Goal: Transaction & Acquisition: Book appointment/travel/reservation

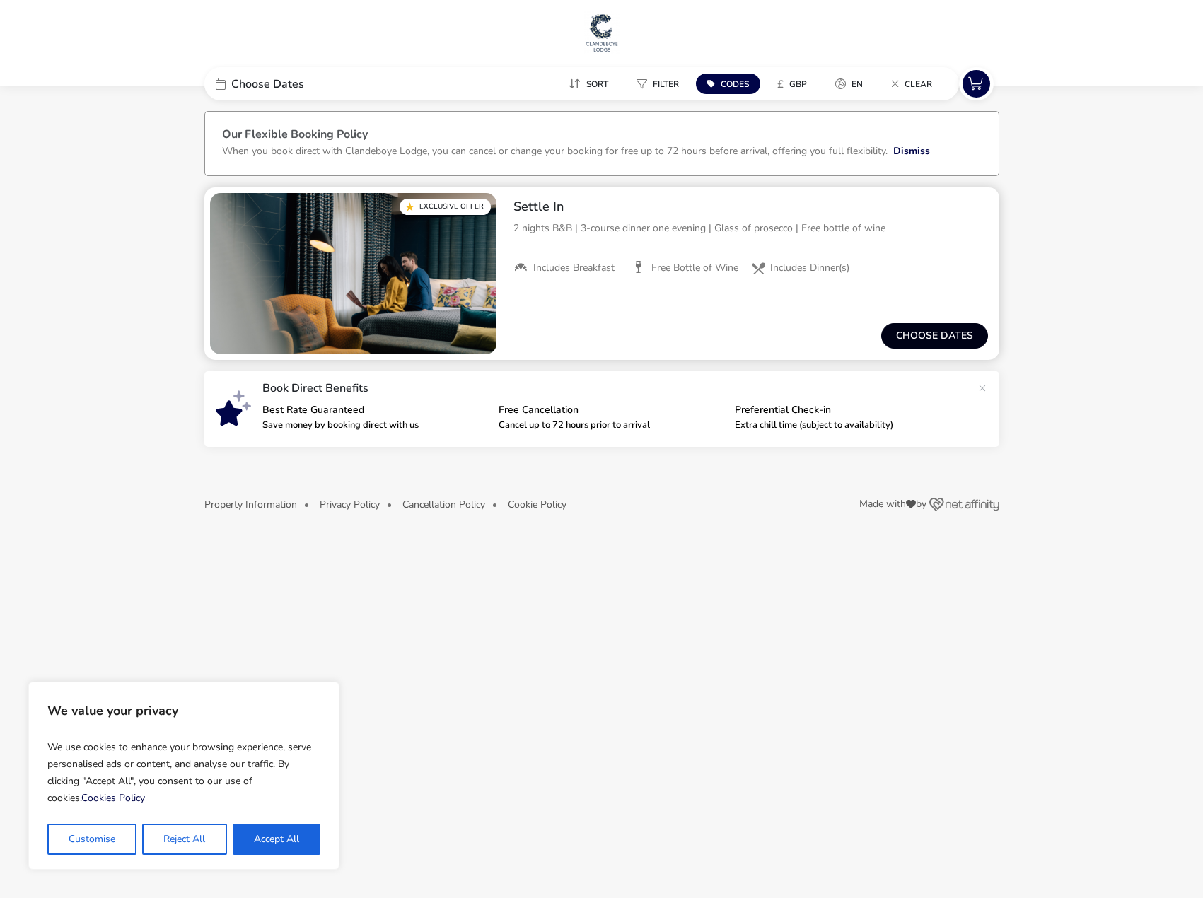
click at [915, 329] on button "Choose dates" at bounding box center [934, 335] width 107 height 25
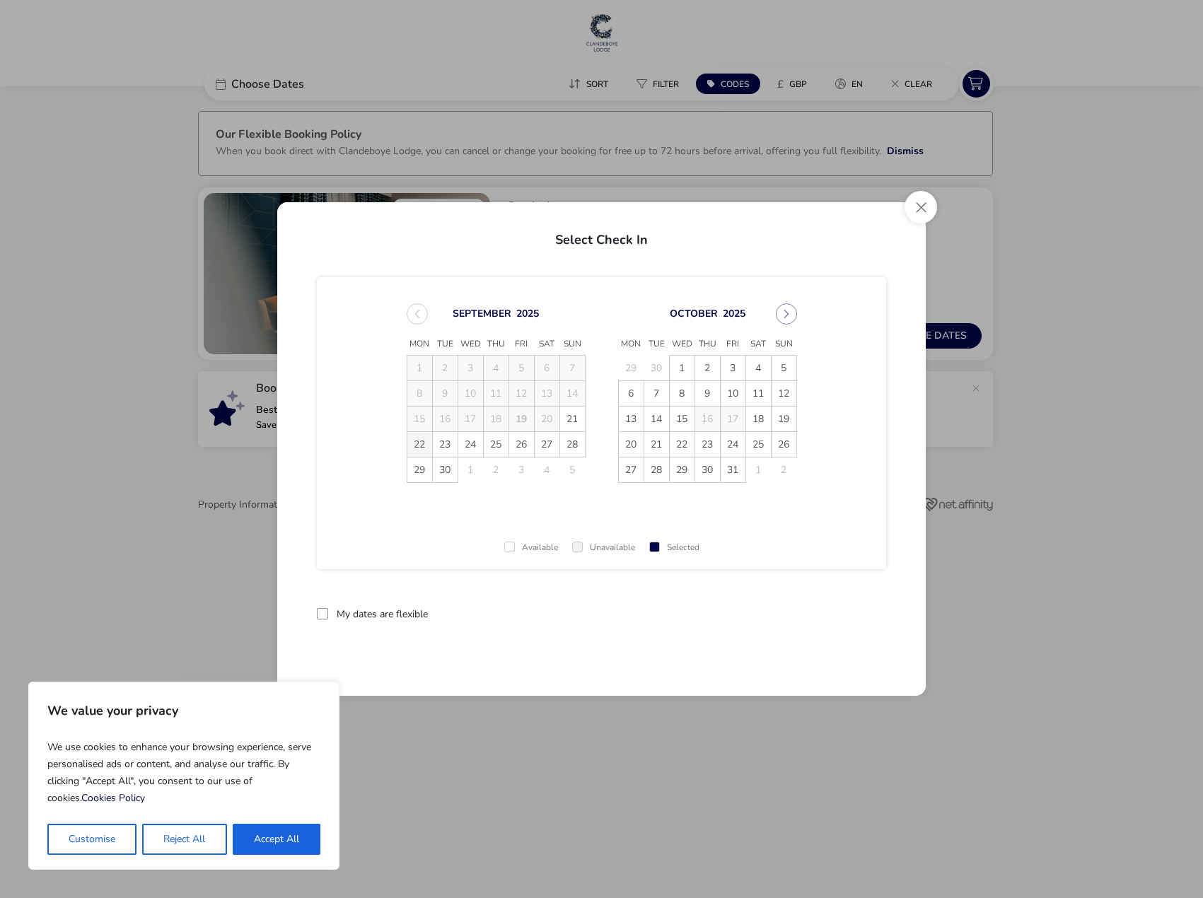
click at [422, 448] on span "22" at bounding box center [419, 444] width 25 height 25
click at [472, 444] on span "24" at bounding box center [470, 444] width 25 height 25
click at [849, 616] on button "Apply Dates" at bounding box center [843, 614] width 86 height 33
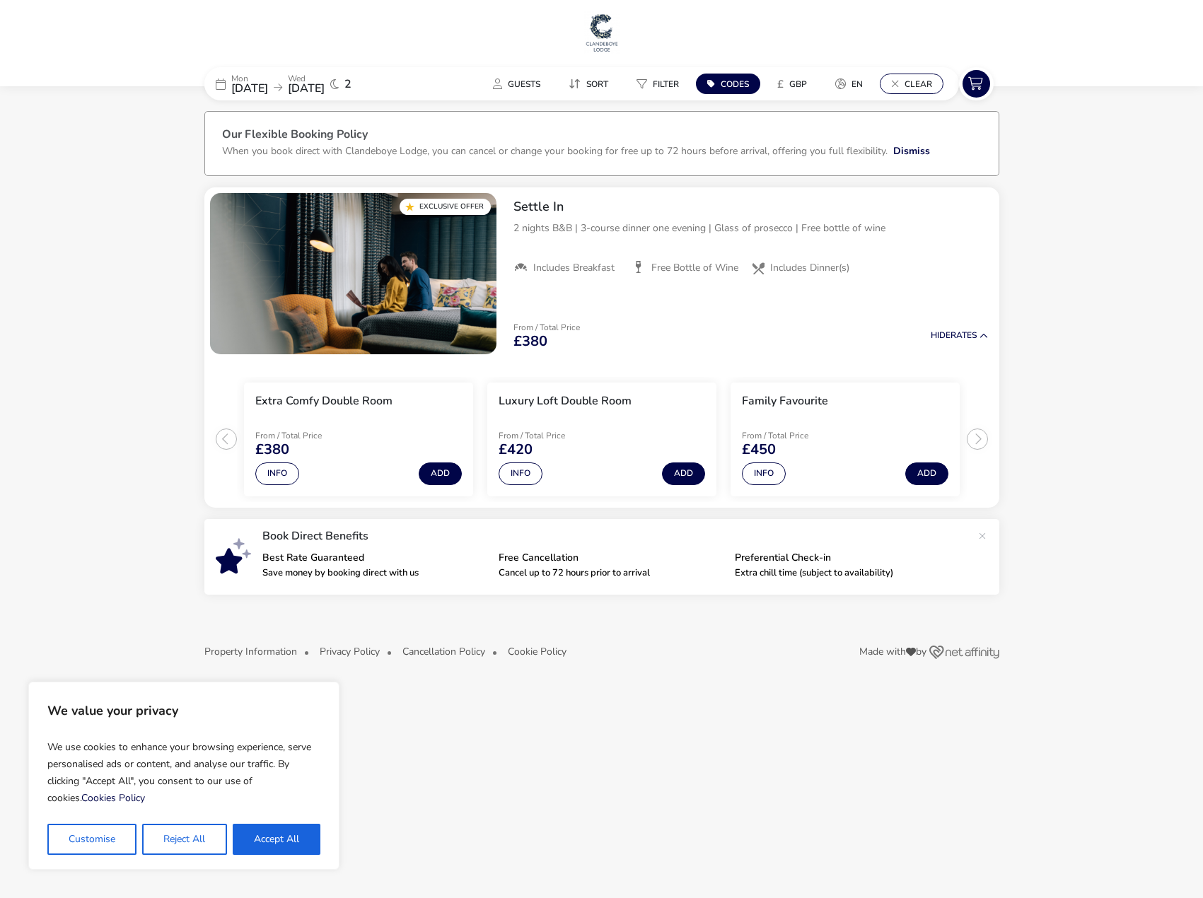
click at [925, 79] on span "Clear" at bounding box center [919, 84] width 28 height 11
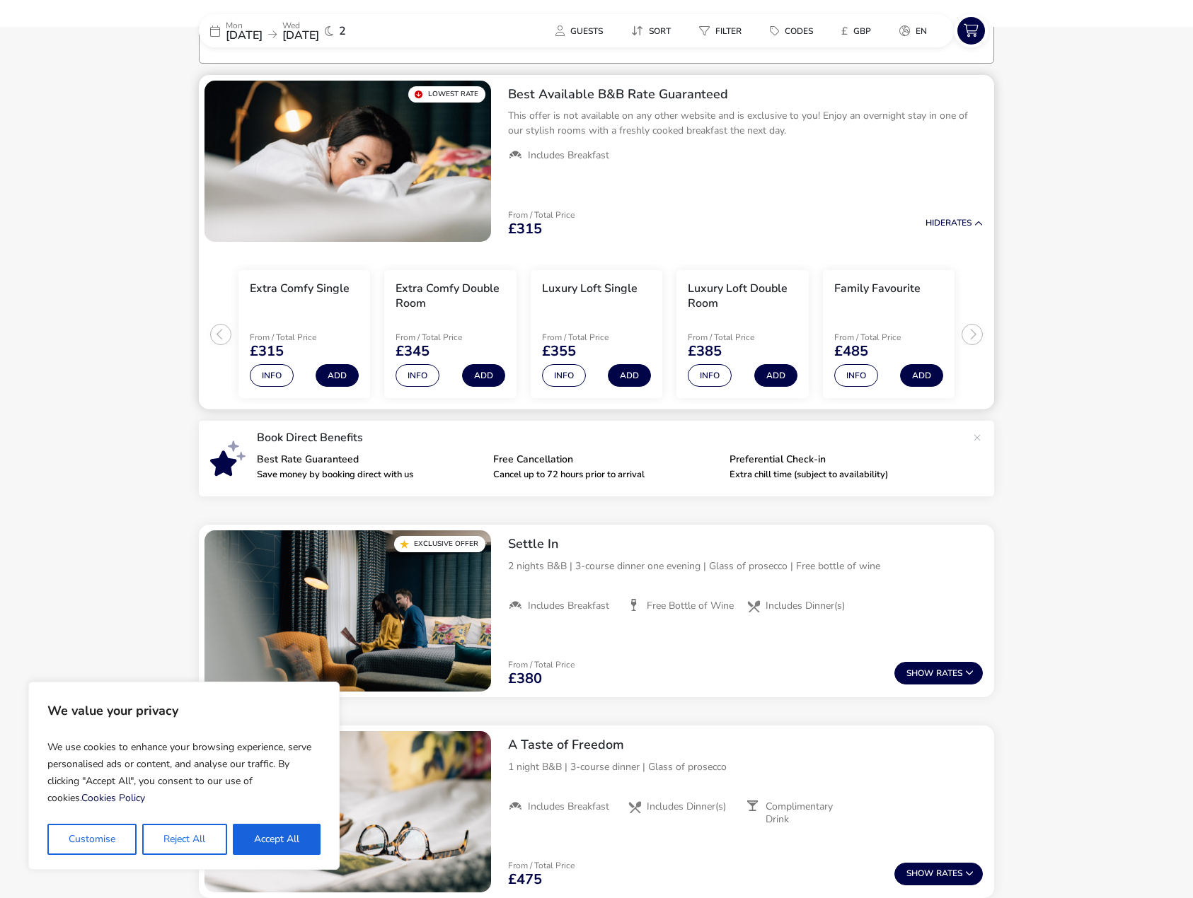
scroll to position [116, 0]
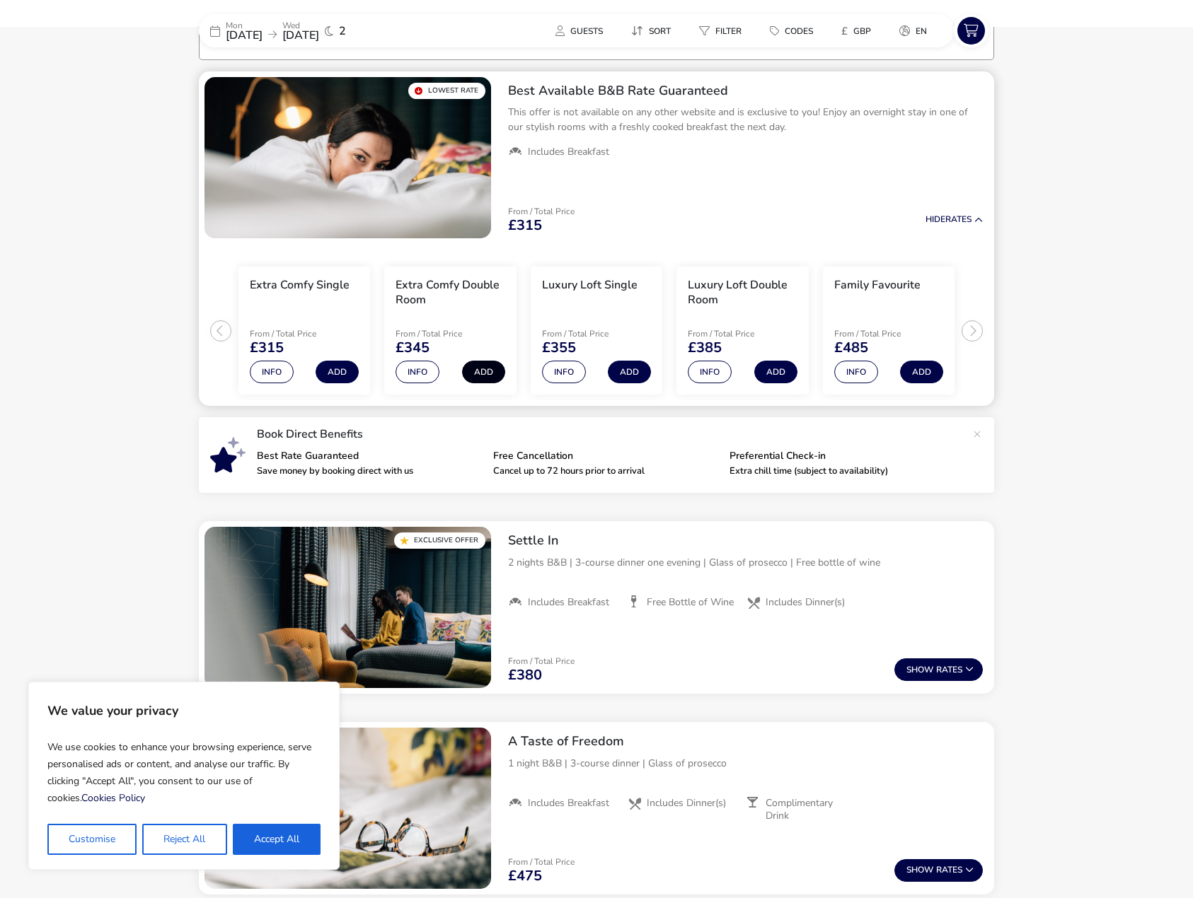
click at [490, 372] on button "Add" at bounding box center [483, 372] width 43 height 23
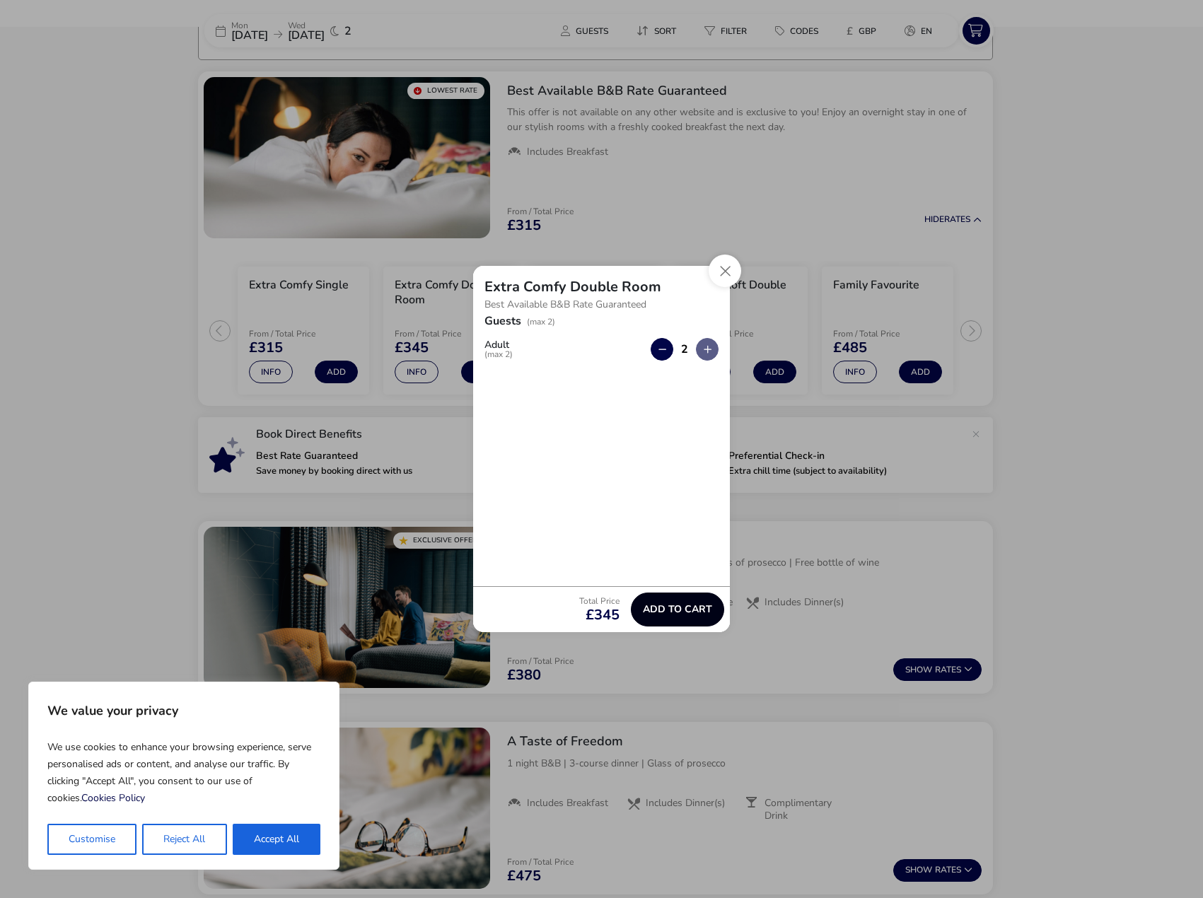
click at [700, 606] on span "Add to cart" at bounding box center [677, 609] width 69 height 11
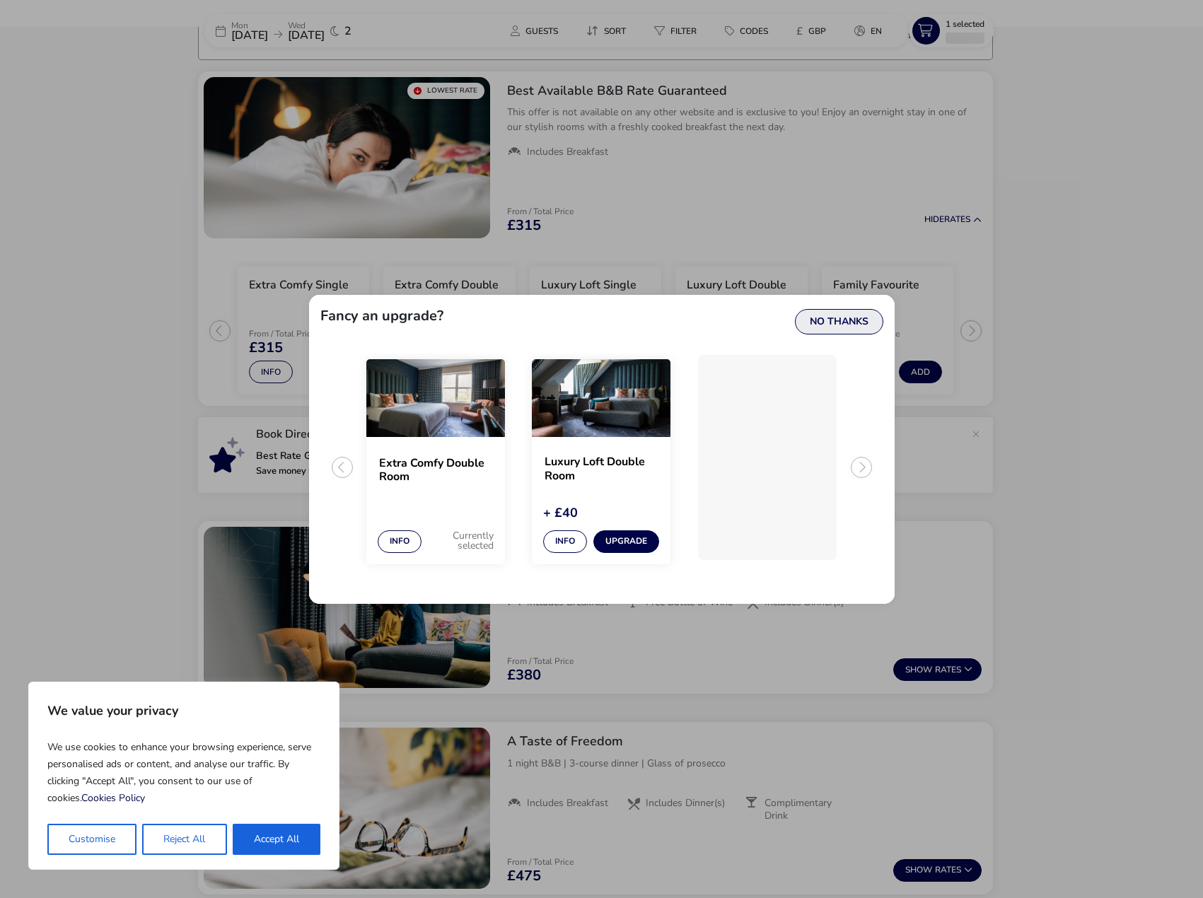
click at [814, 320] on button "No Thanks" at bounding box center [839, 321] width 88 height 25
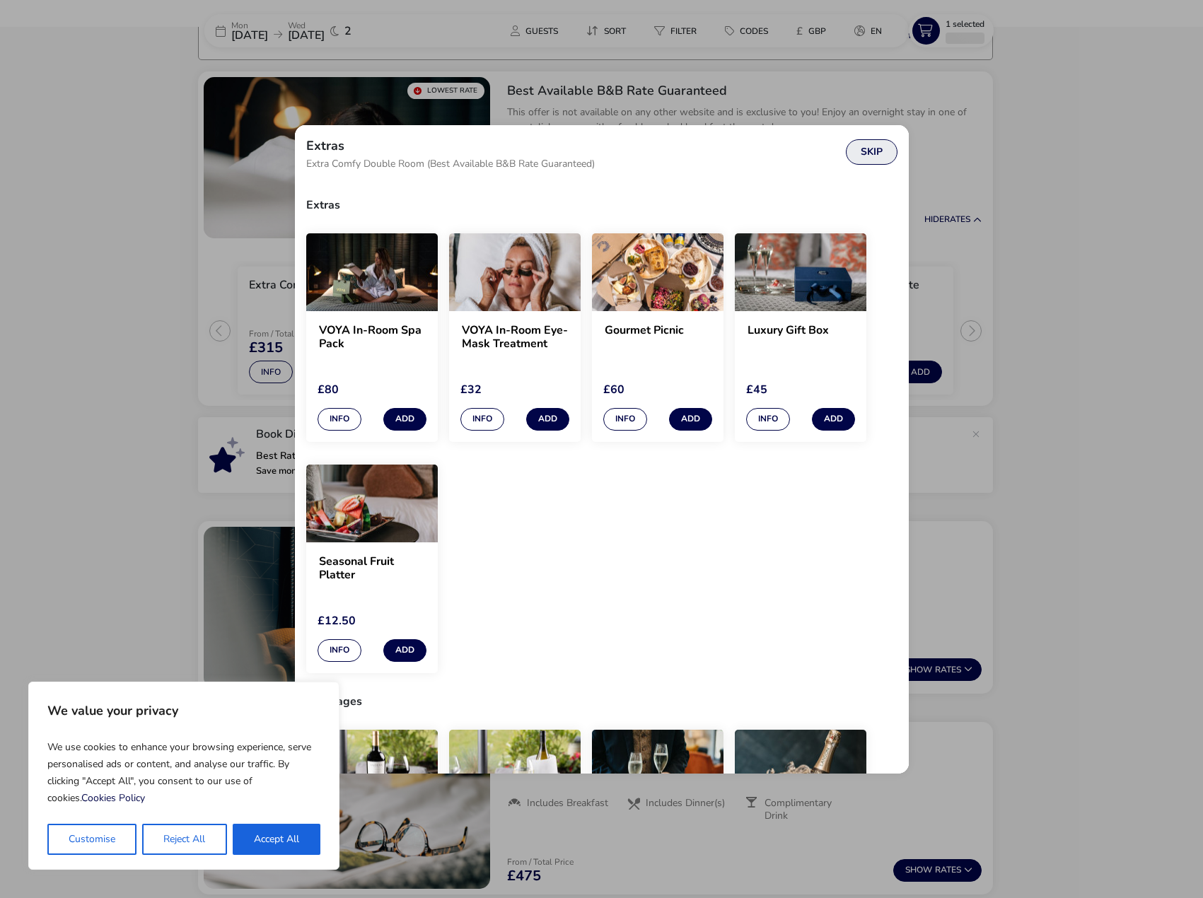
click at [875, 151] on button "Skip" at bounding box center [872, 151] width 52 height 25
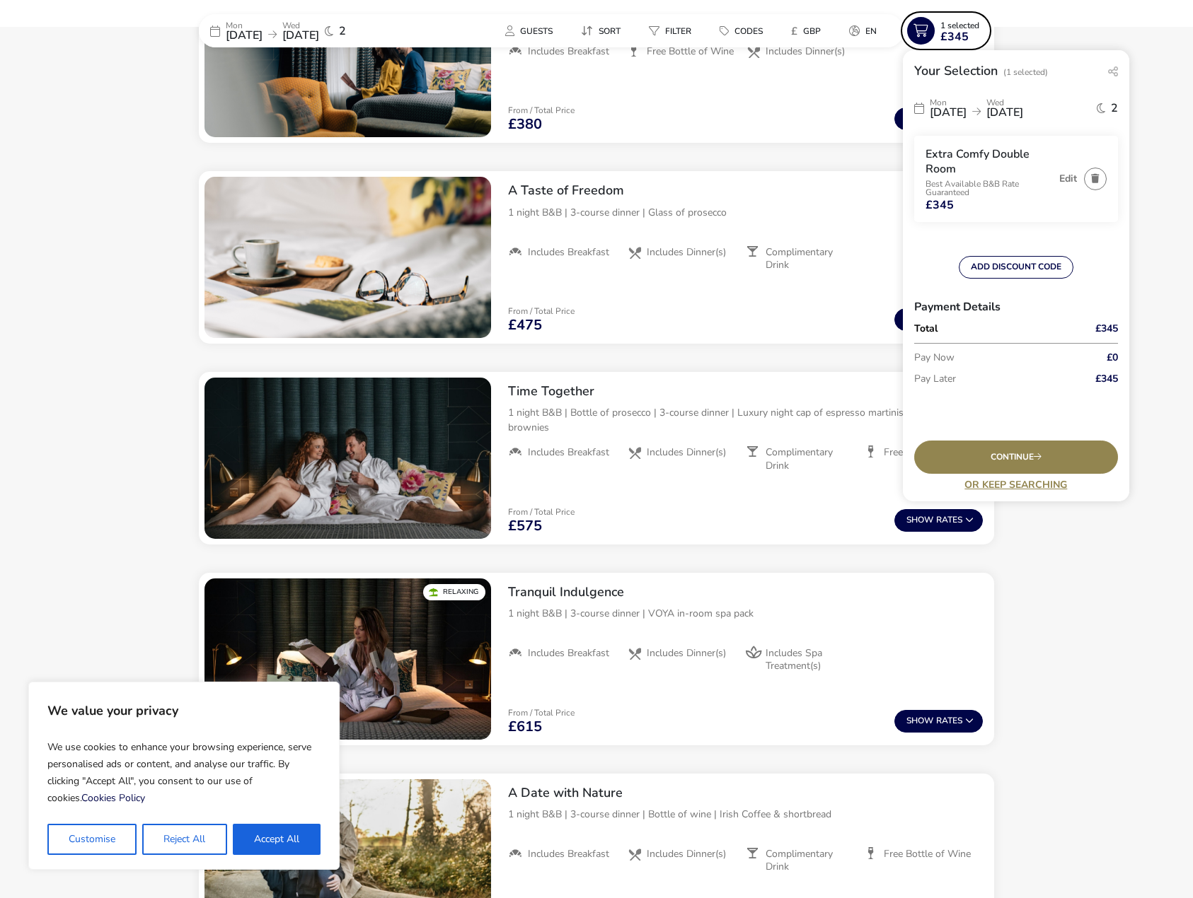
scroll to position [682, 0]
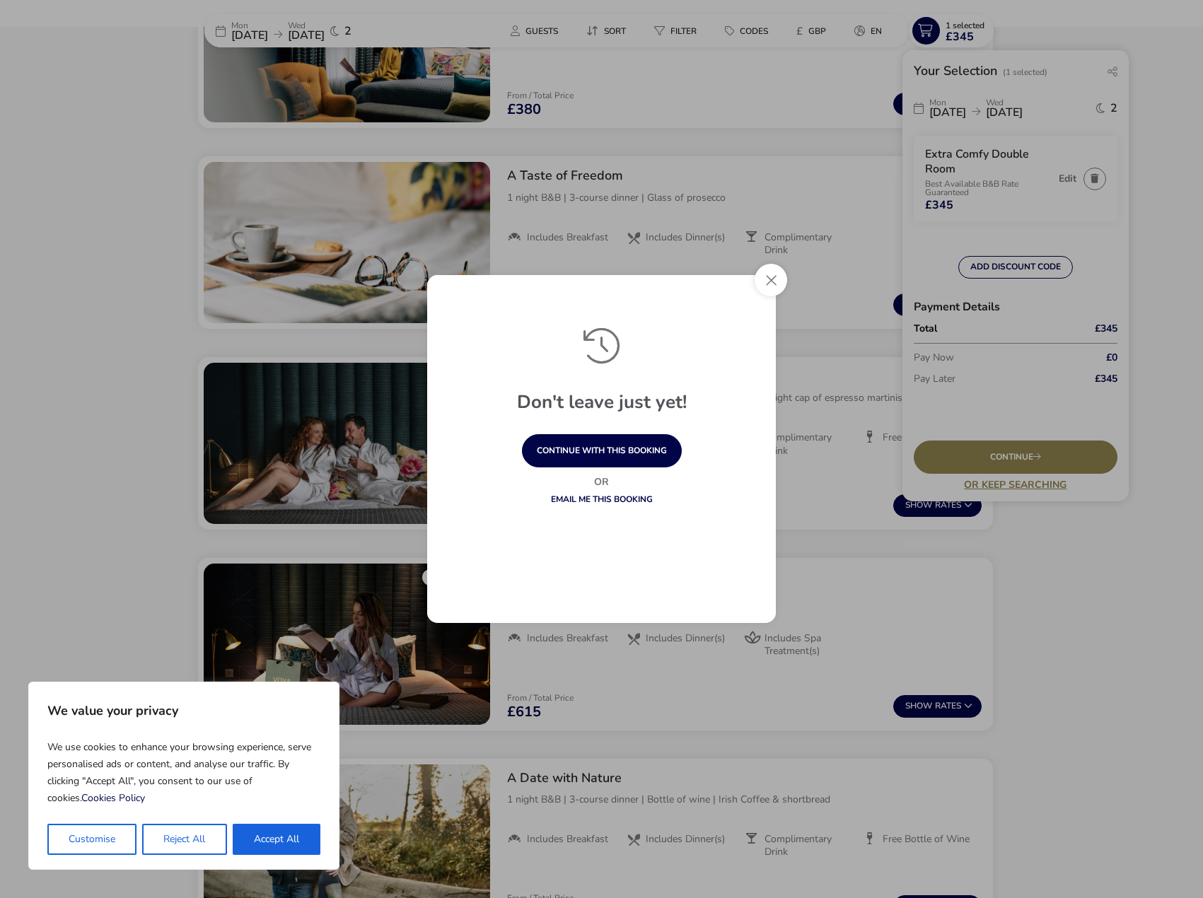
click at [765, 281] on button "Close" at bounding box center [771, 280] width 33 height 33
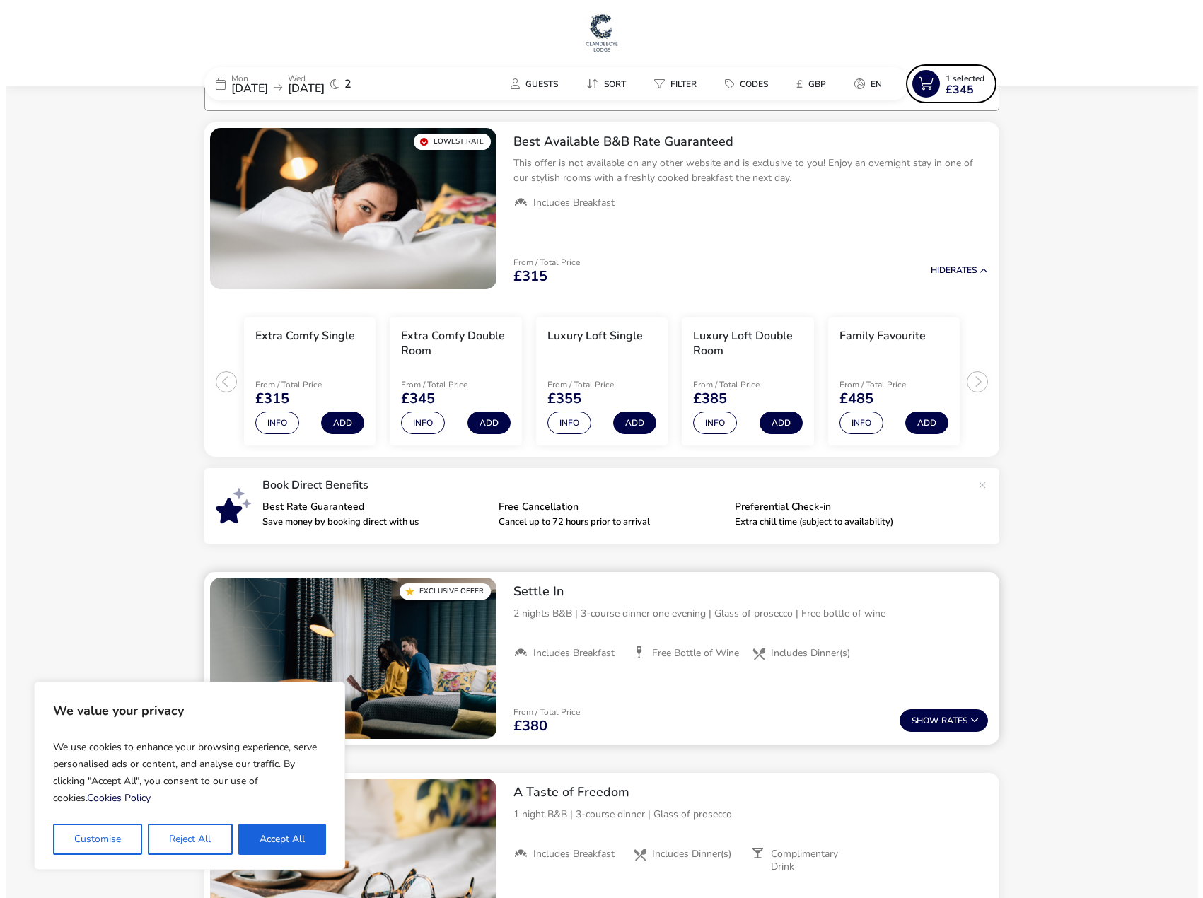
scroll to position [0, 0]
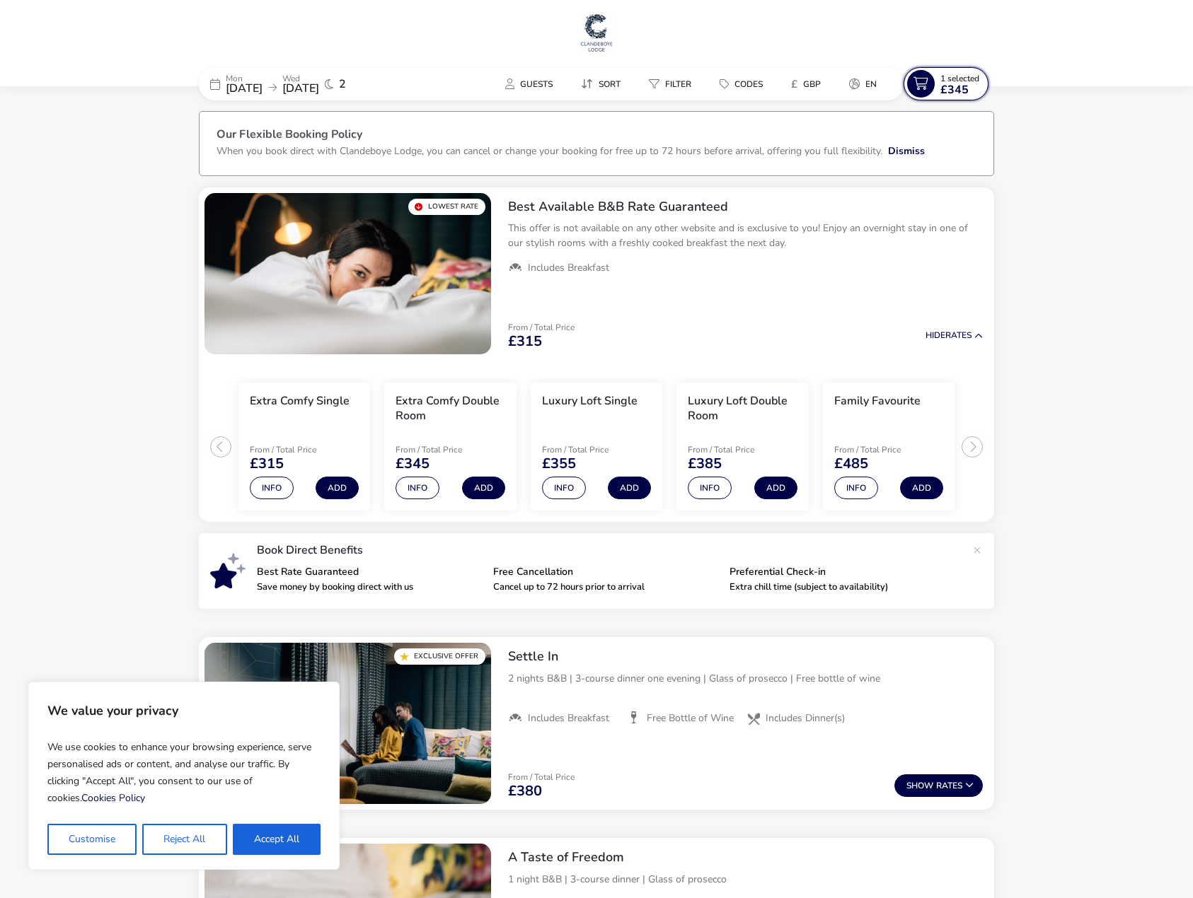
click at [940, 80] on span "1 Selected" at bounding box center [959, 78] width 39 height 11
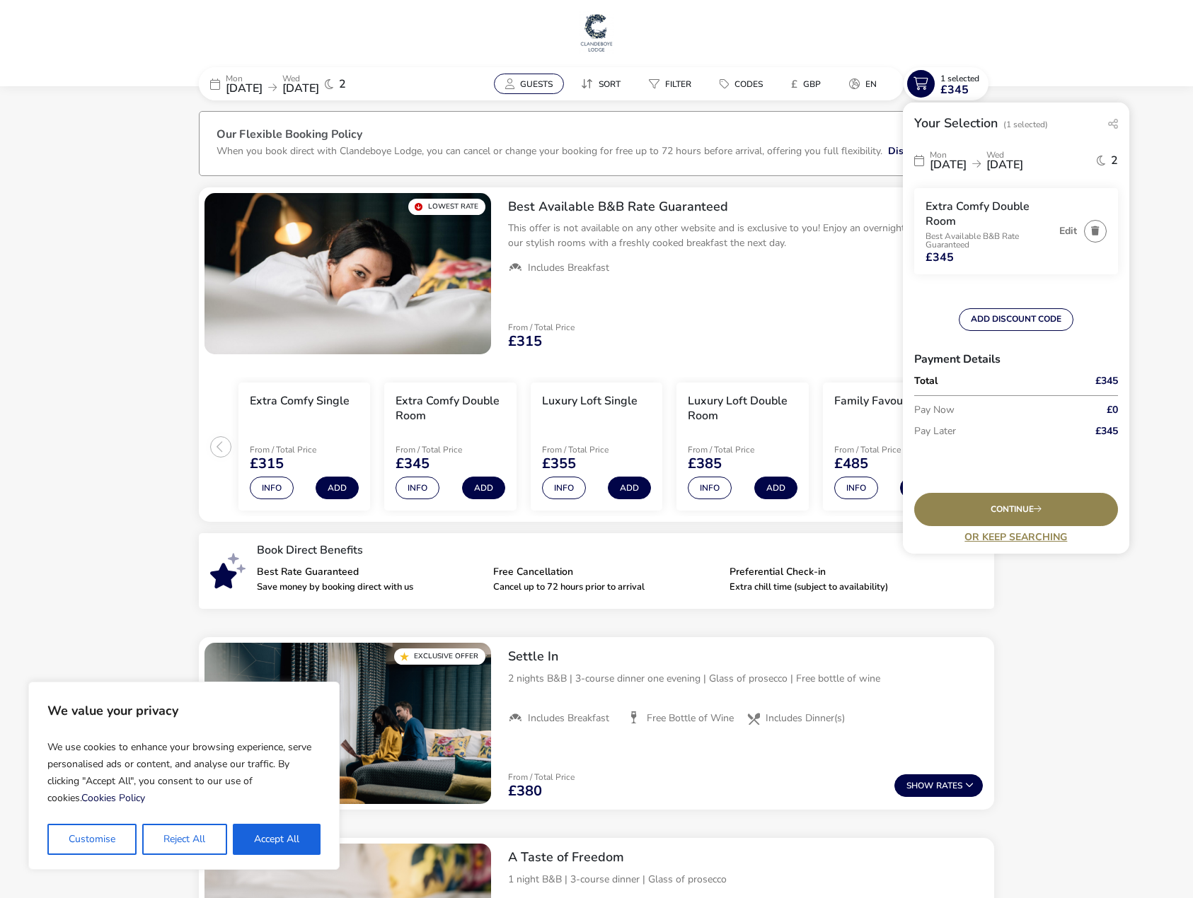
click at [517, 77] on button "Guests" at bounding box center [529, 84] width 70 height 21
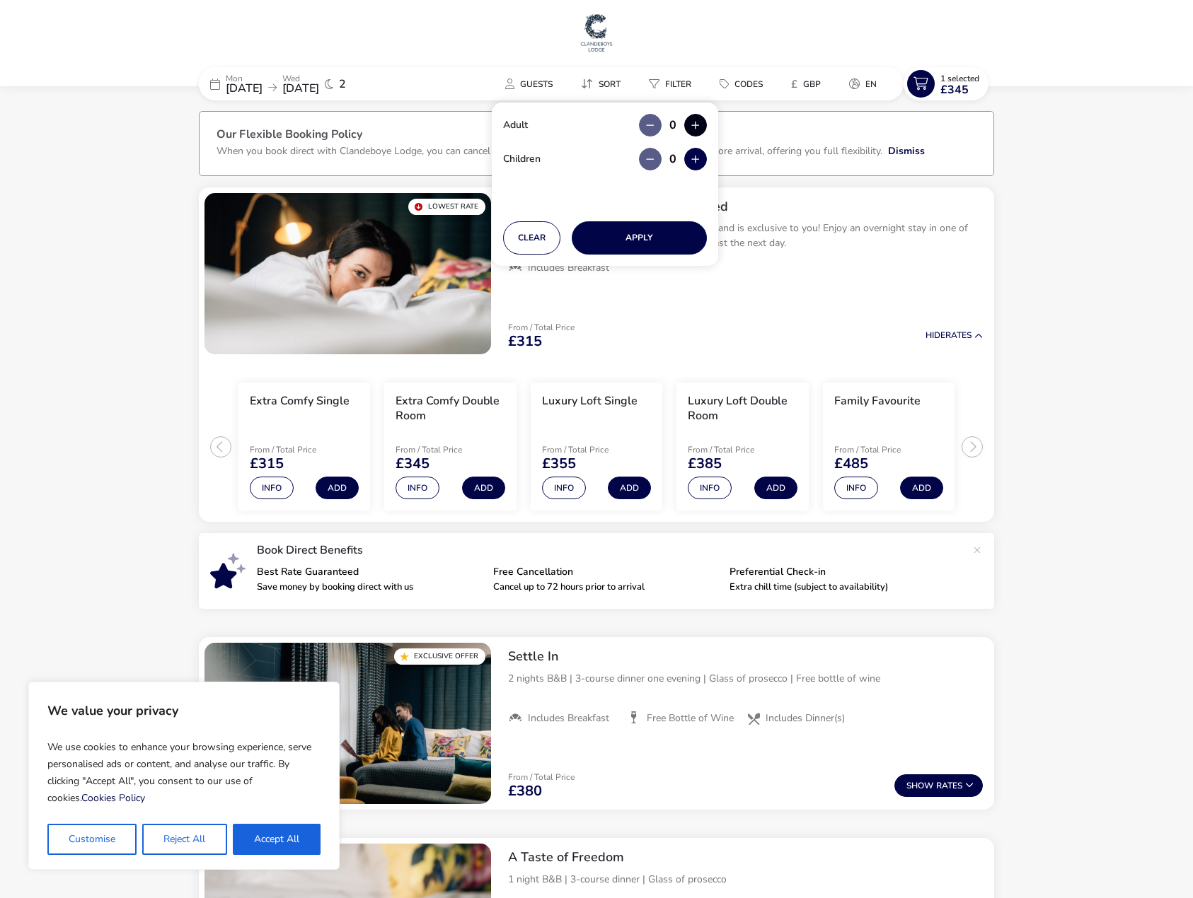
click at [690, 122] on button "button" at bounding box center [695, 125] width 23 height 23
click at [689, 123] on span "button" at bounding box center [689, 123] width 0 height 0
type input "2"
click at [639, 233] on button "Apply" at bounding box center [639, 237] width 135 height 33
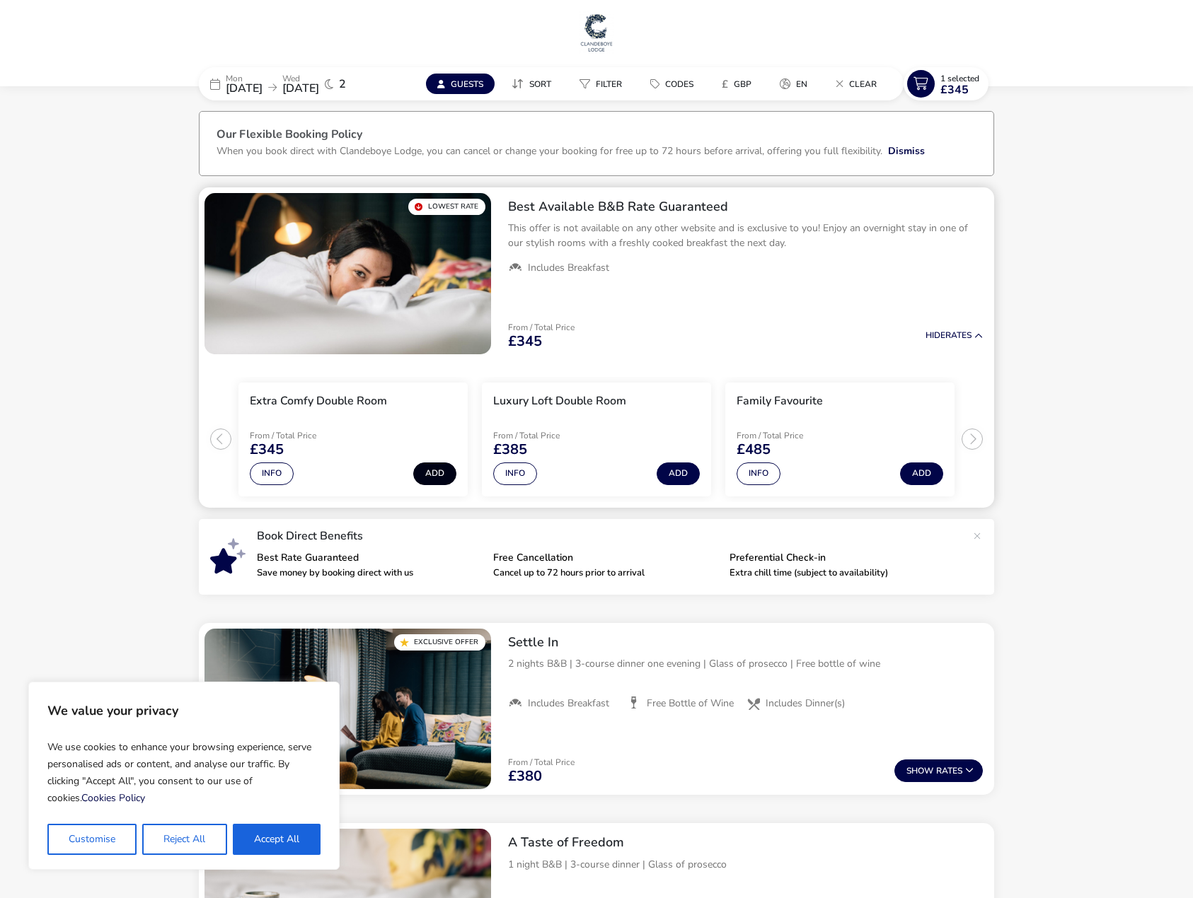
click at [442, 476] on button "Add" at bounding box center [434, 474] width 43 height 23
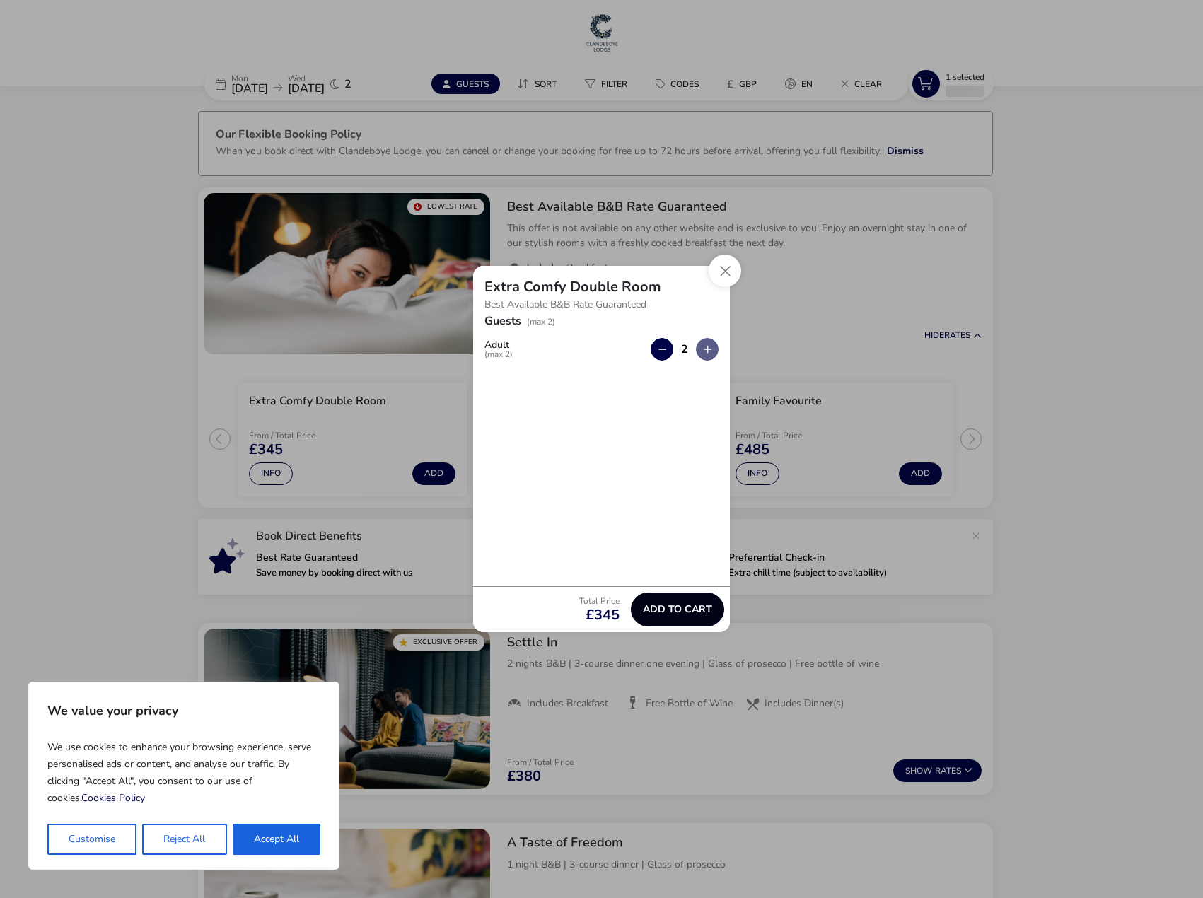
click at [667, 612] on span "Add to cart" at bounding box center [677, 609] width 69 height 11
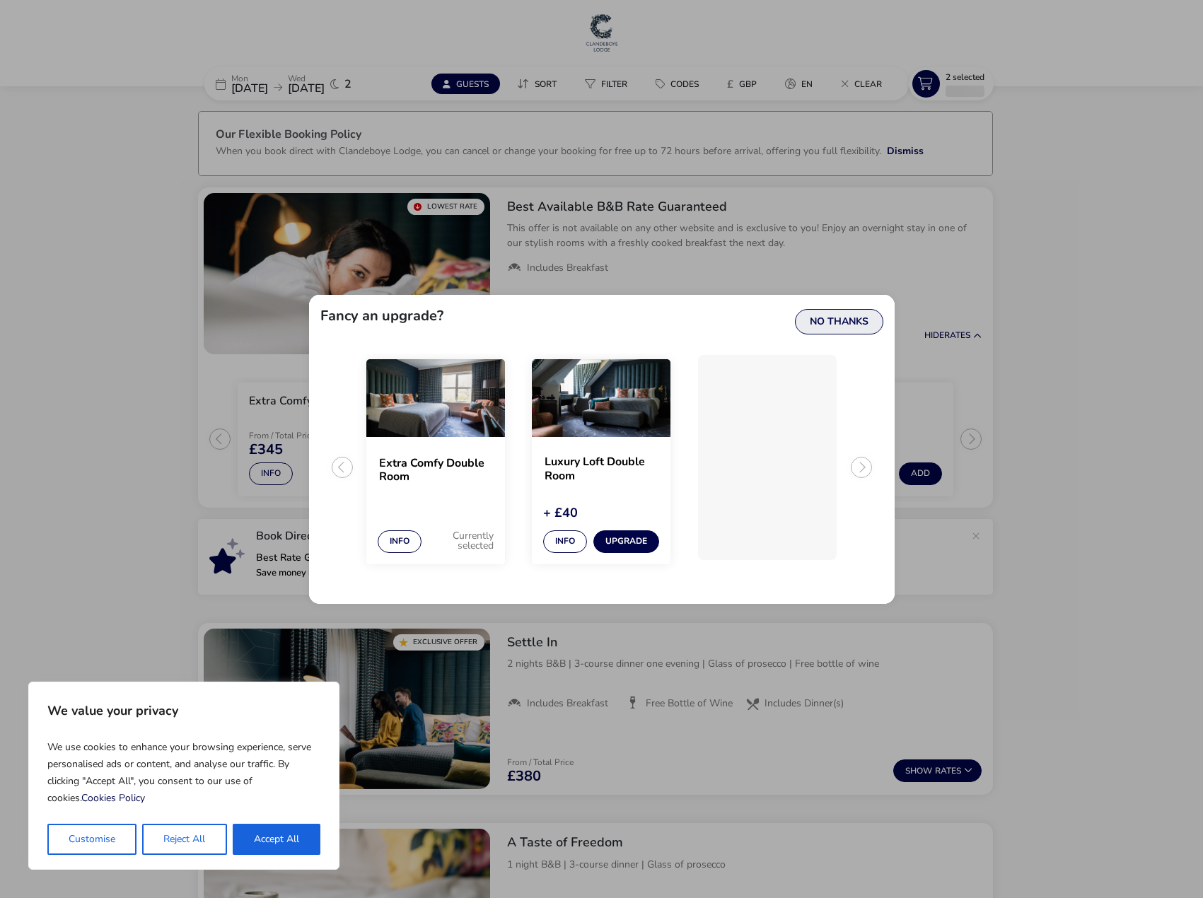
click at [838, 323] on button "No Thanks" at bounding box center [839, 321] width 88 height 25
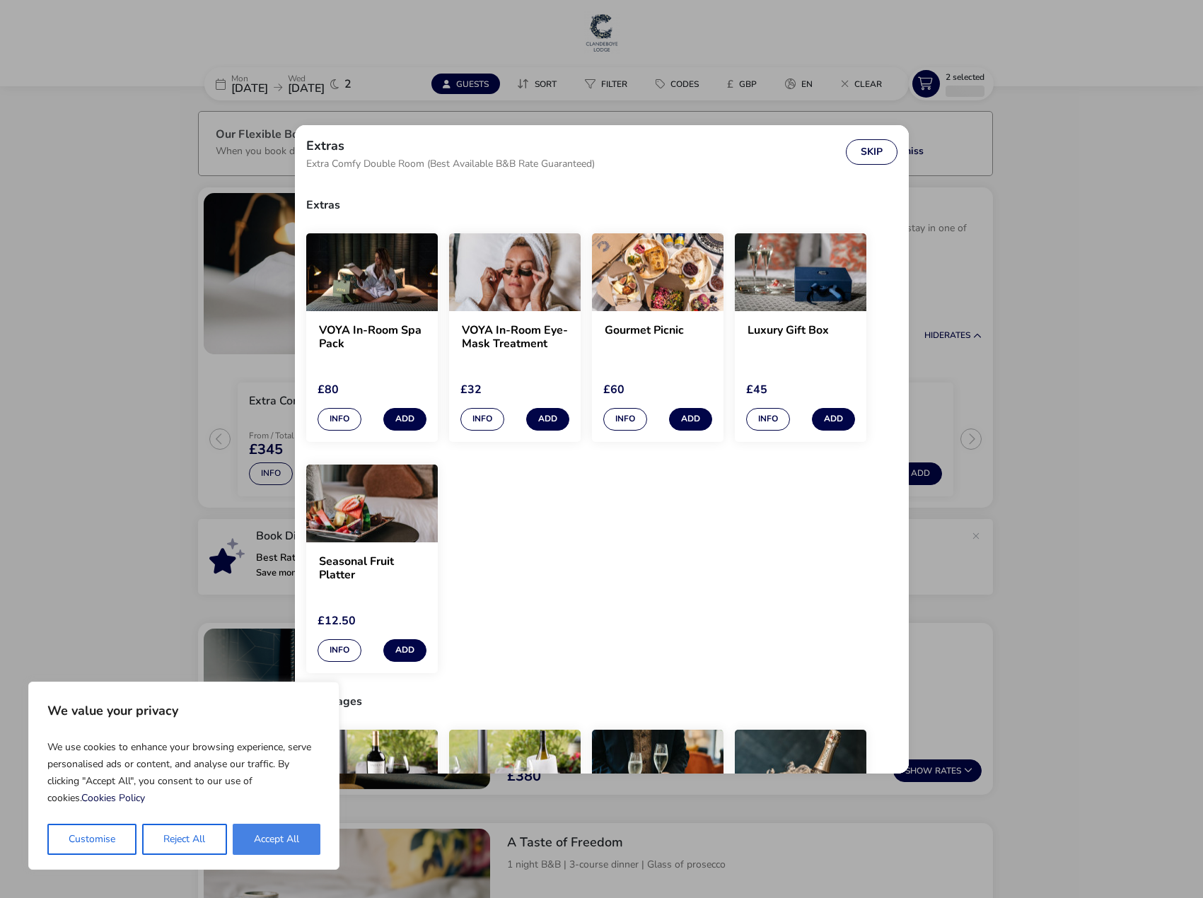
click at [286, 830] on button "Accept All" at bounding box center [277, 839] width 88 height 31
checkbox input "true"
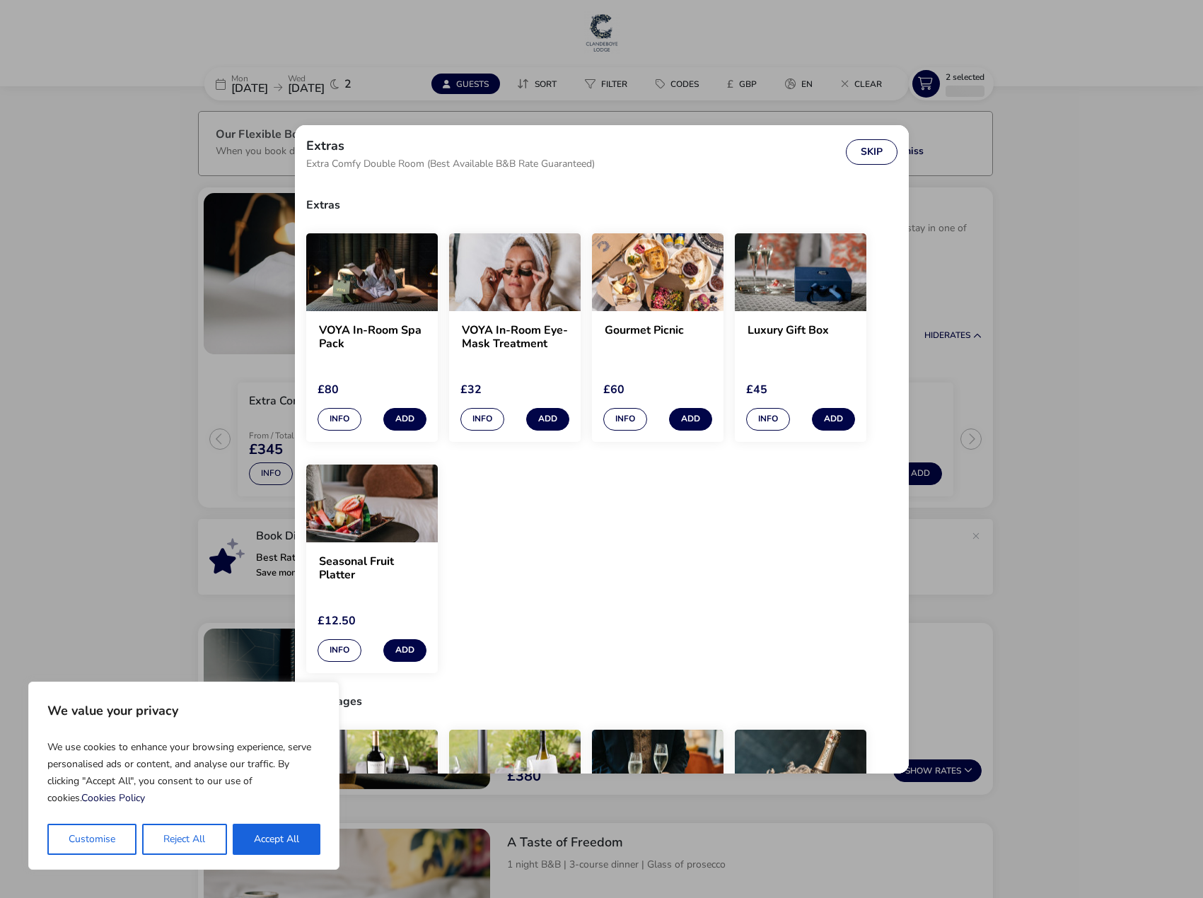
checkbox input "true"
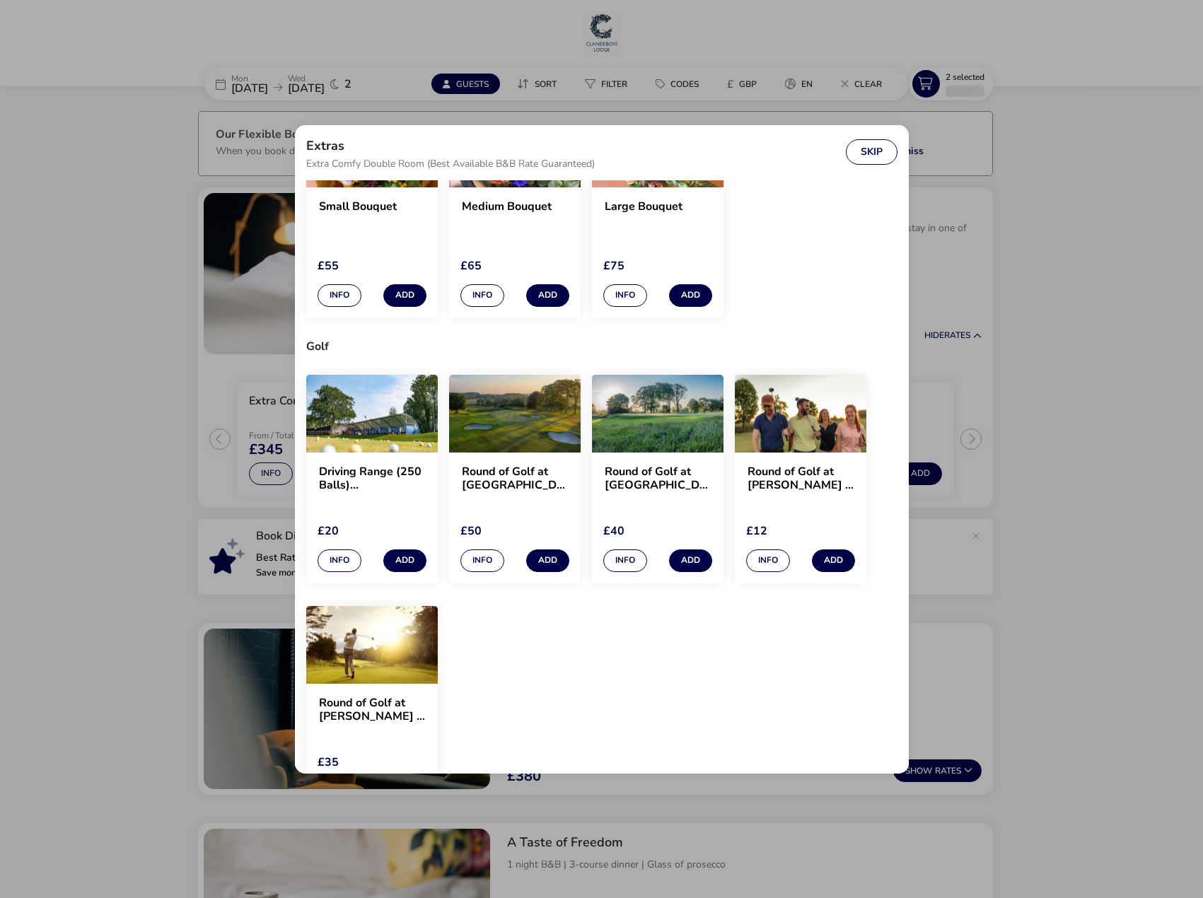
scroll to position [1181, 0]
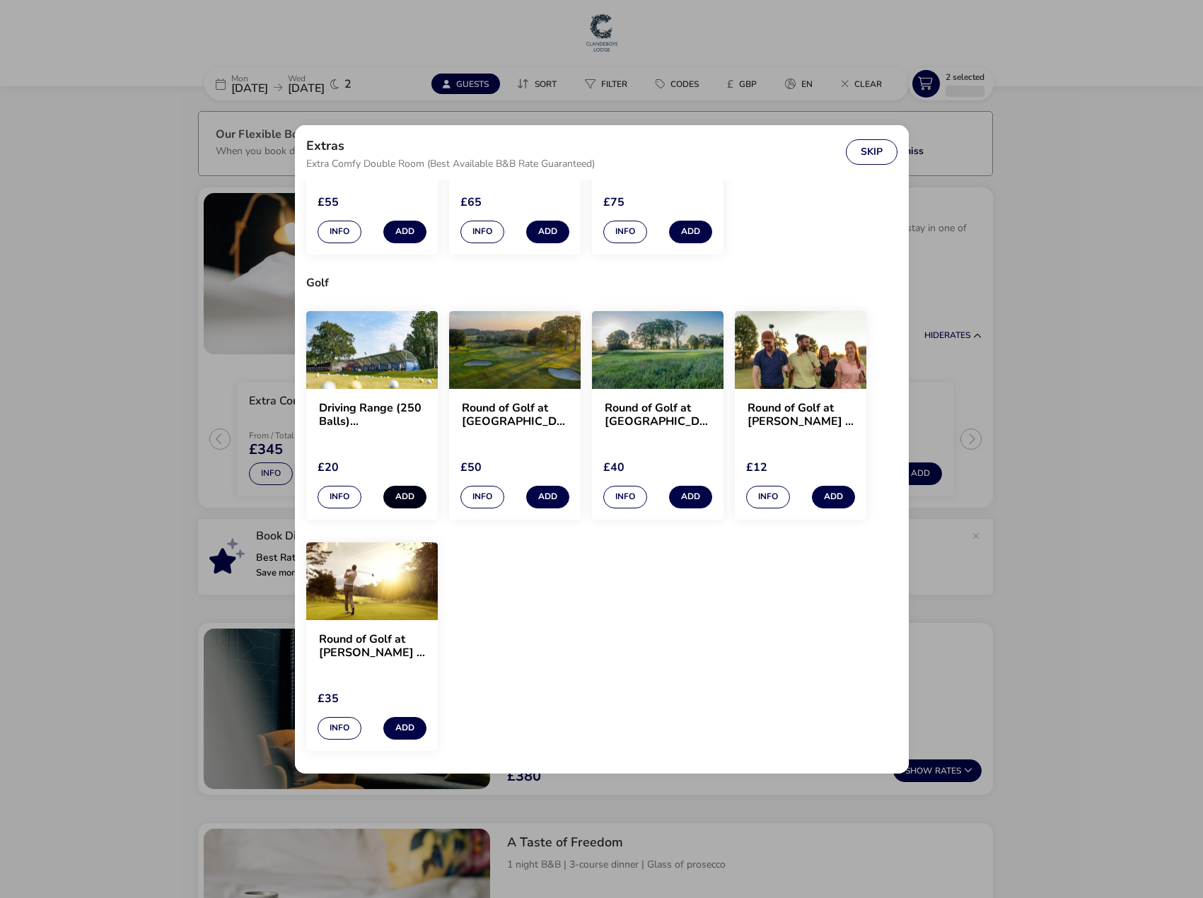
click at [410, 505] on button "Add" at bounding box center [404, 497] width 43 height 23
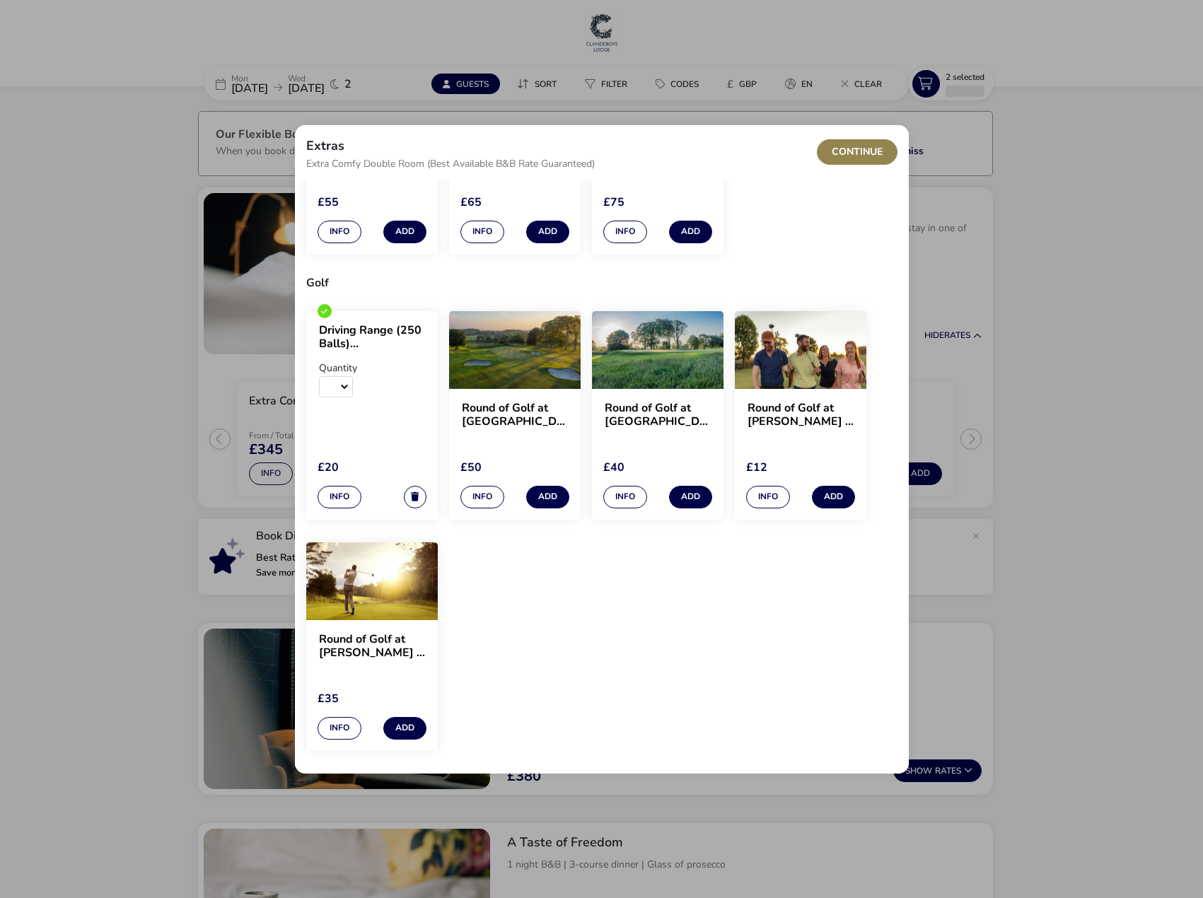
click at [685, 414] on h2 "Round of Golf at [GEOGRAPHIC_DATA] GC – 18-Hole (Ava Course)" at bounding box center [658, 415] width 106 height 27
click at [794, 413] on h2 "Round of Golf at [PERSON_NAME] – 18-Hole (Par 3)" at bounding box center [801, 415] width 106 height 27
click at [770, 492] on button "Info" at bounding box center [768, 497] width 44 height 23
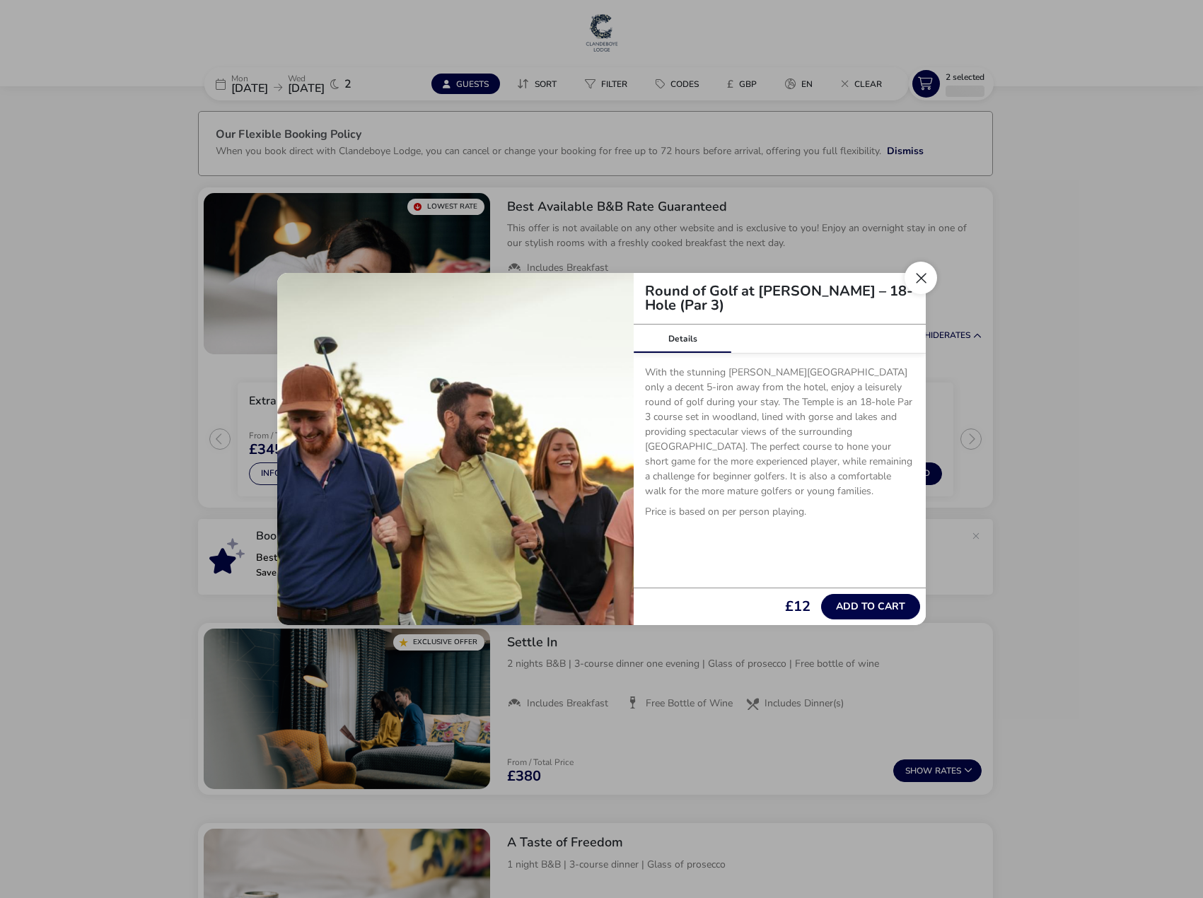
click at [932, 287] on button "Close" at bounding box center [921, 278] width 33 height 33
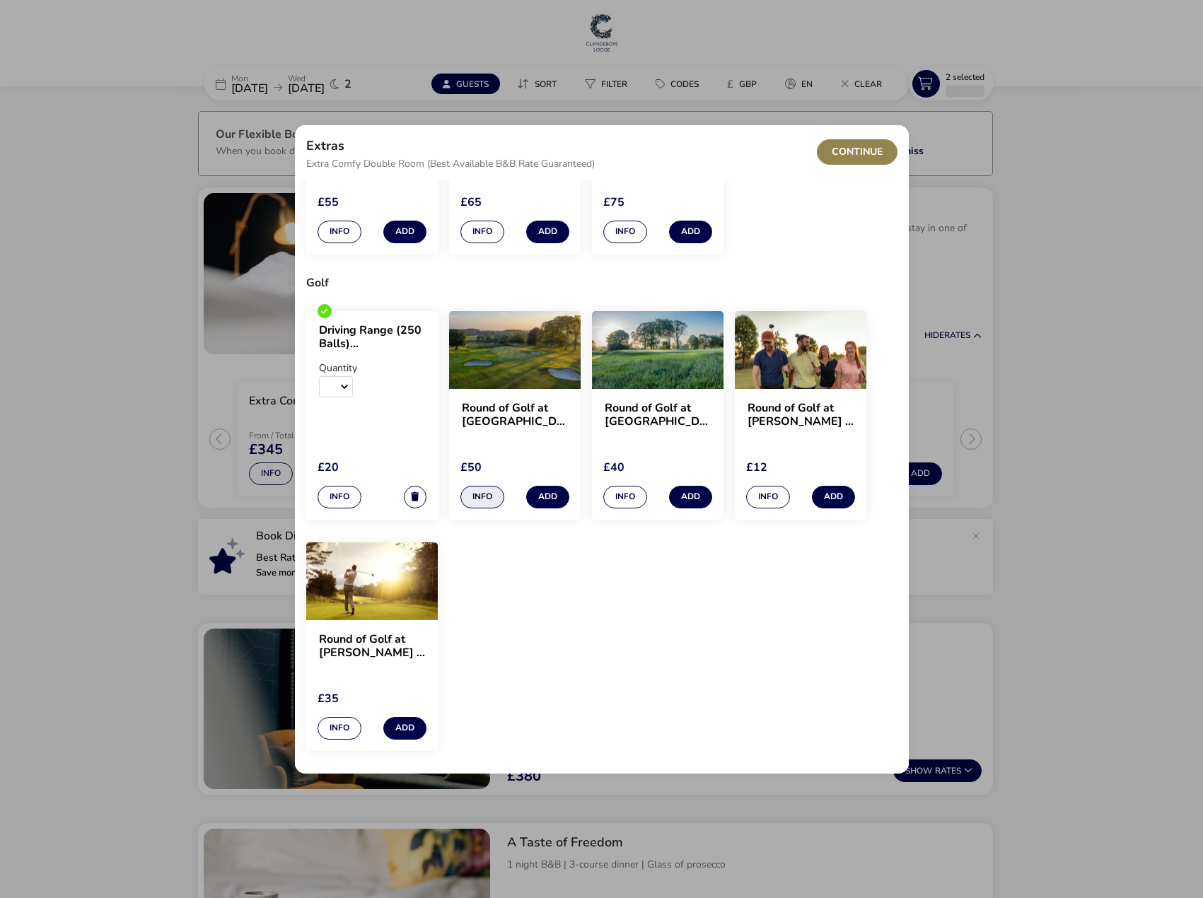
click at [482, 493] on button "Info" at bounding box center [483, 497] width 44 height 23
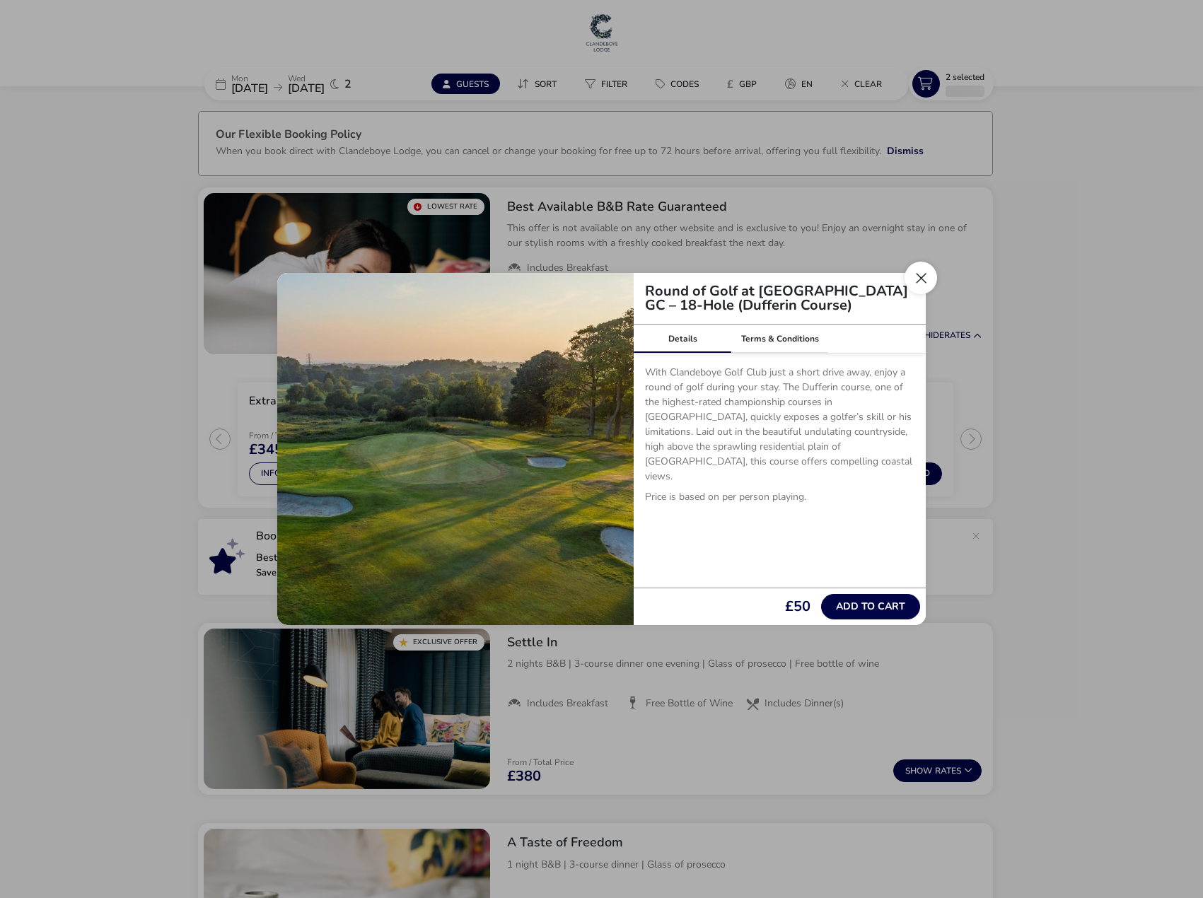
click at [928, 288] on button "Close" at bounding box center [921, 278] width 33 height 33
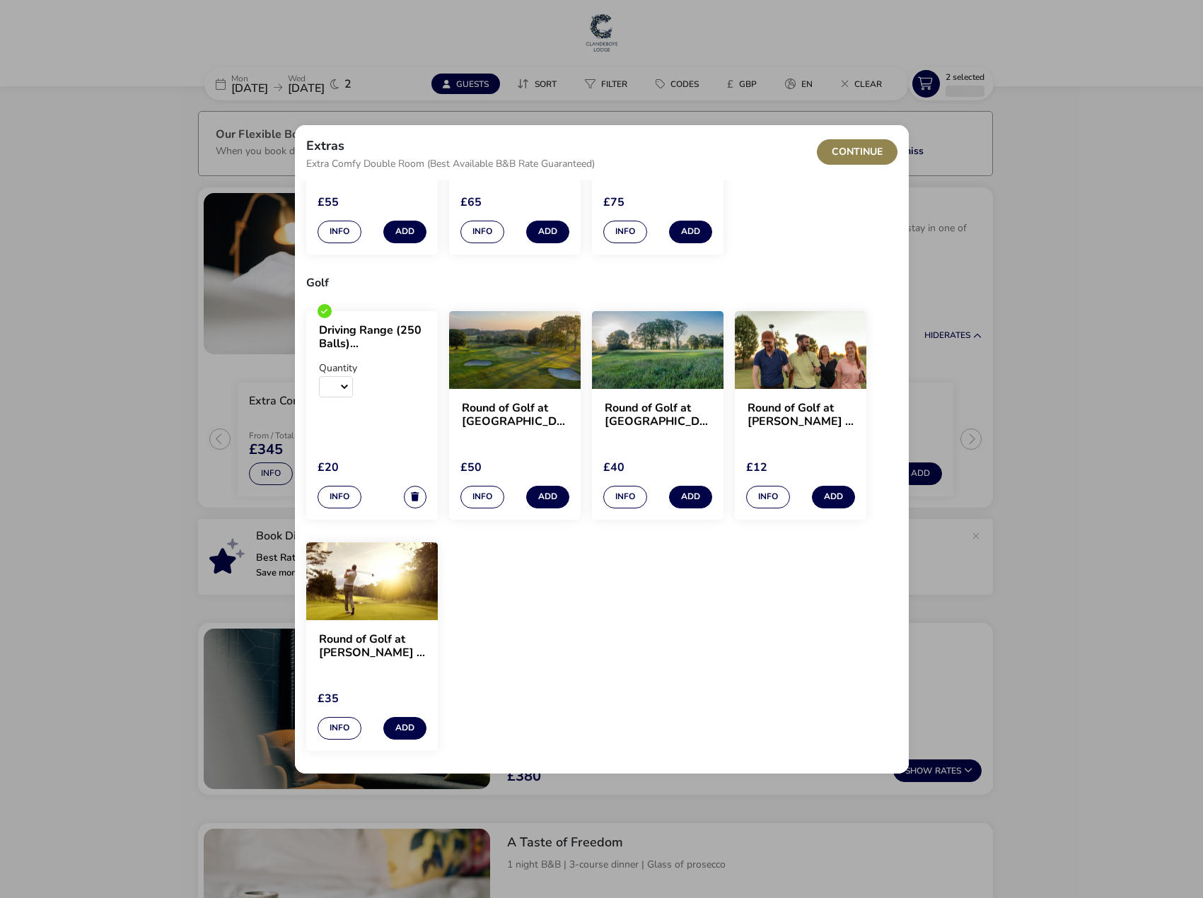
click at [510, 423] on h2 "Round of Golf at [GEOGRAPHIC_DATA] GC – 18-Hole (Dufferin Course)" at bounding box center [515, 415] width 106 height 27
drag, startPoint x: 460, startPoint y: 416, endPoint x: 540, endPoint y: 421, distance: 80.8
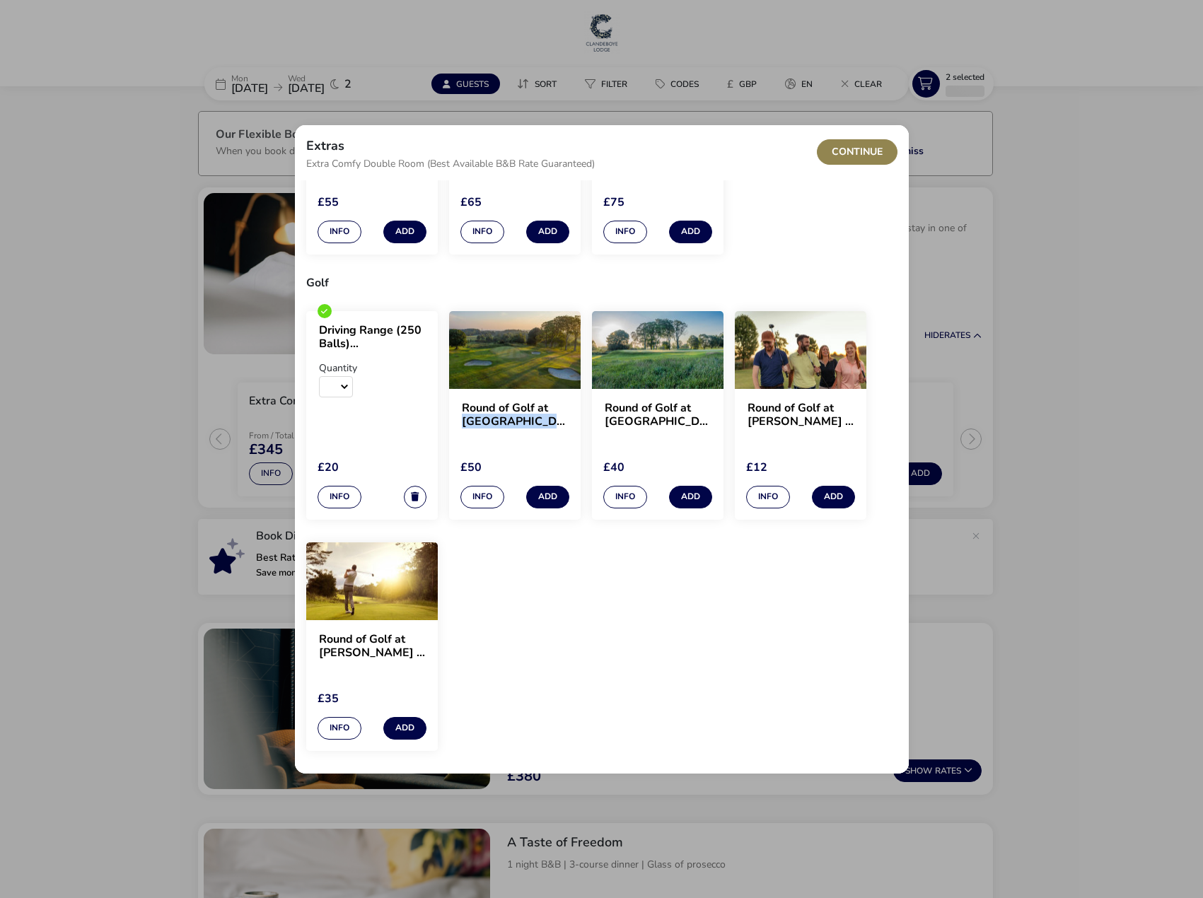
click at [540, 421] on div "Round of Golf at [GEOGRAPHIC_DATA] GC – 18-Hole (Dufferin Course)" at bounding box center [515, 425] width 132 height 73
click at [485, 497] on button "Info" at bounding box center [483, 497] width 44 height 23
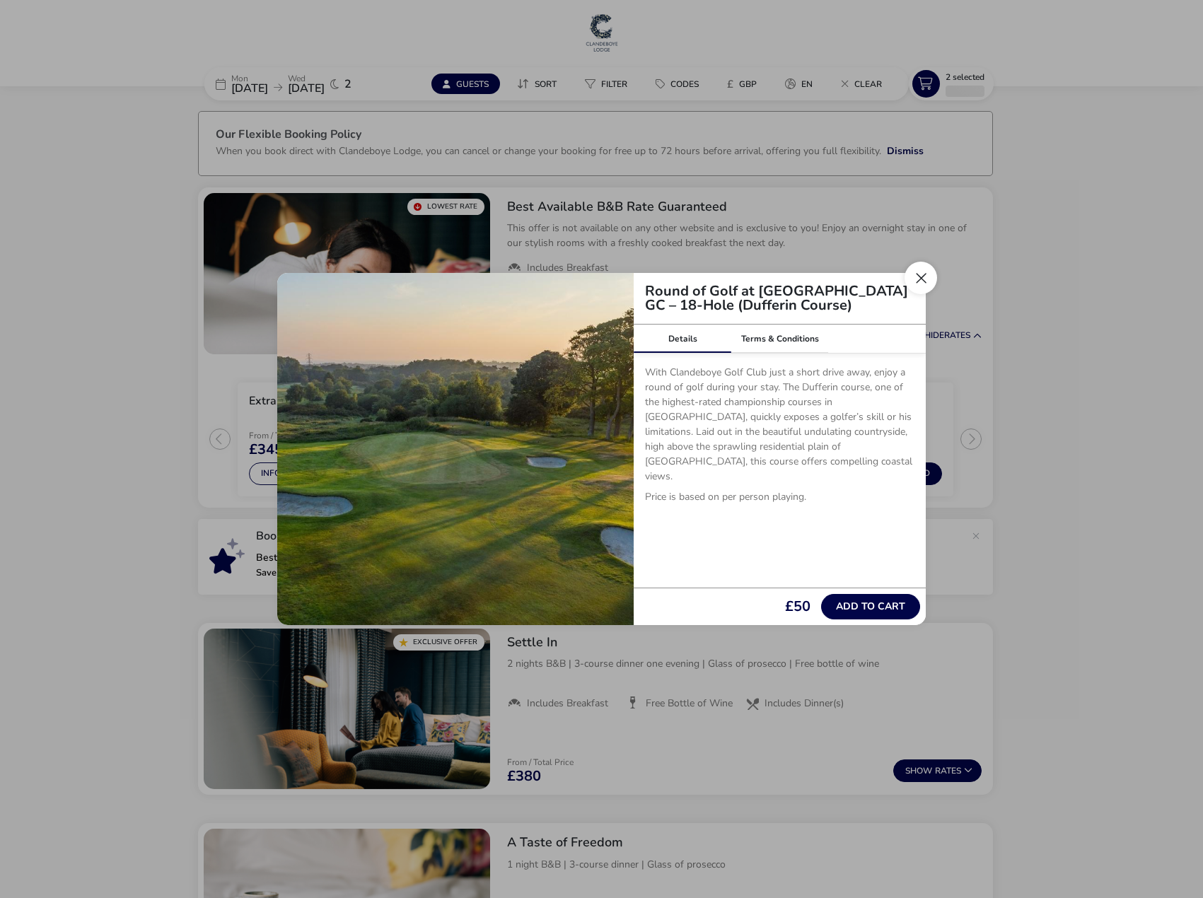
click at [930, 277] on button "Close" at bounding box center [921, 278] width 33 height 33
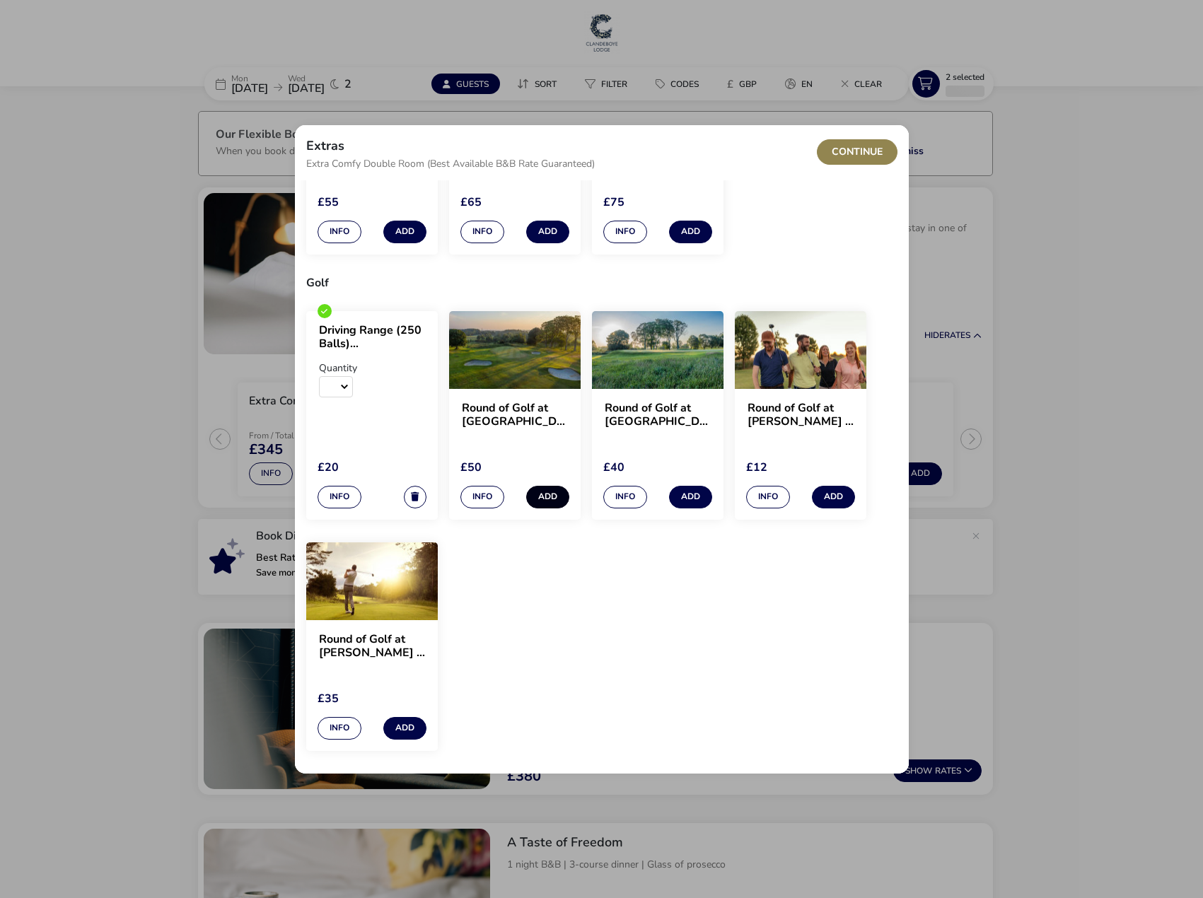
click at [557, 497] on button "Add" at bounding box center [547, 497] width 43 height 23
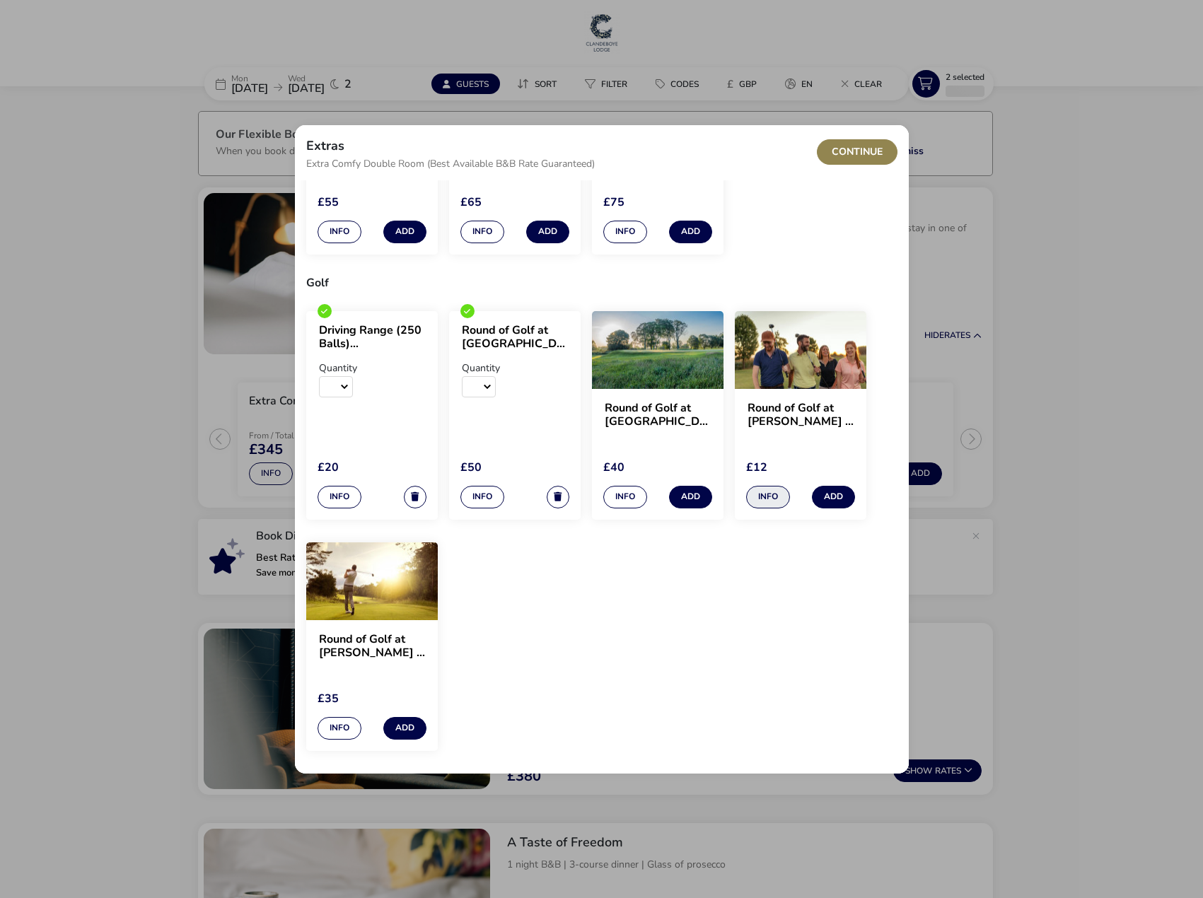
click at [779, 498] on button "Info" at bounding box center [768, 497] width 44 height 23
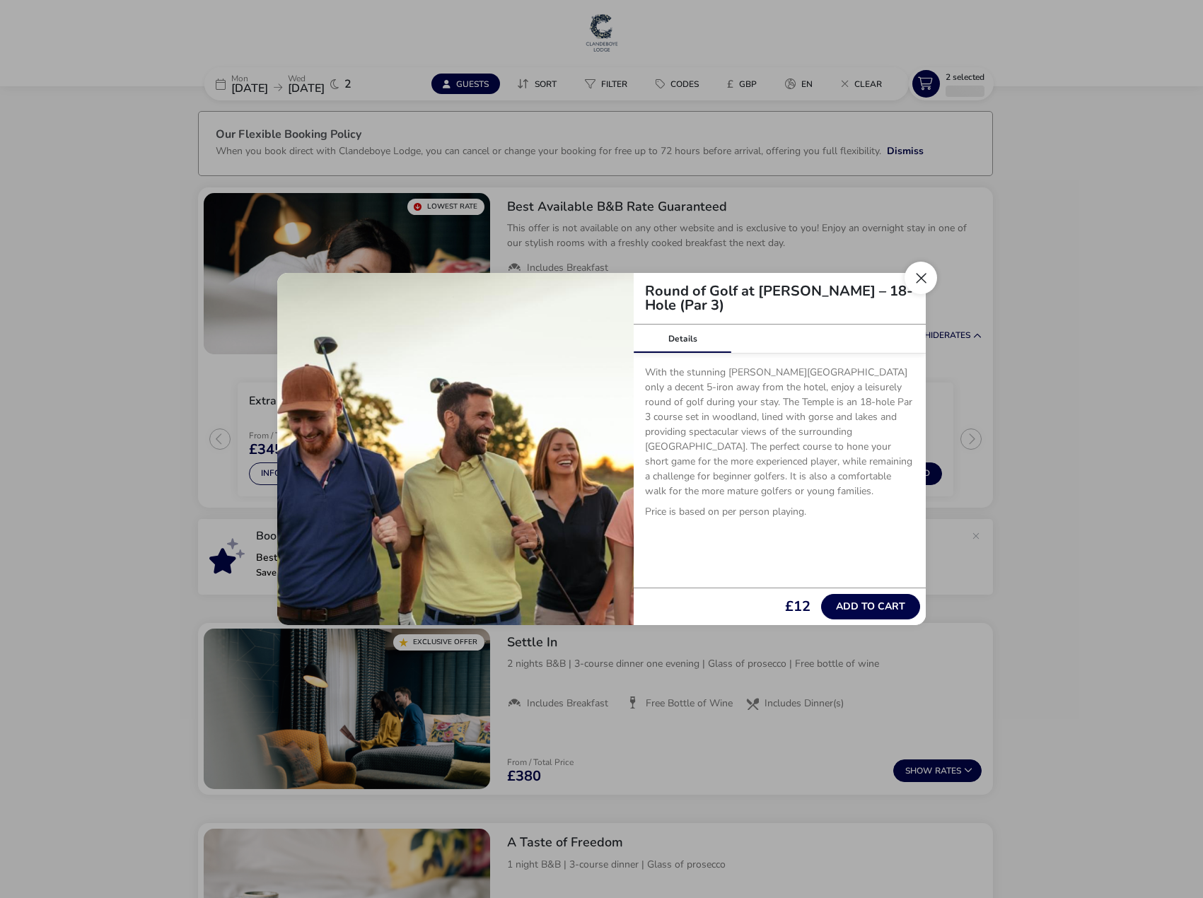
click at [916, 282] on button "Close" at bounding box center [921, 278] width 33 height 33
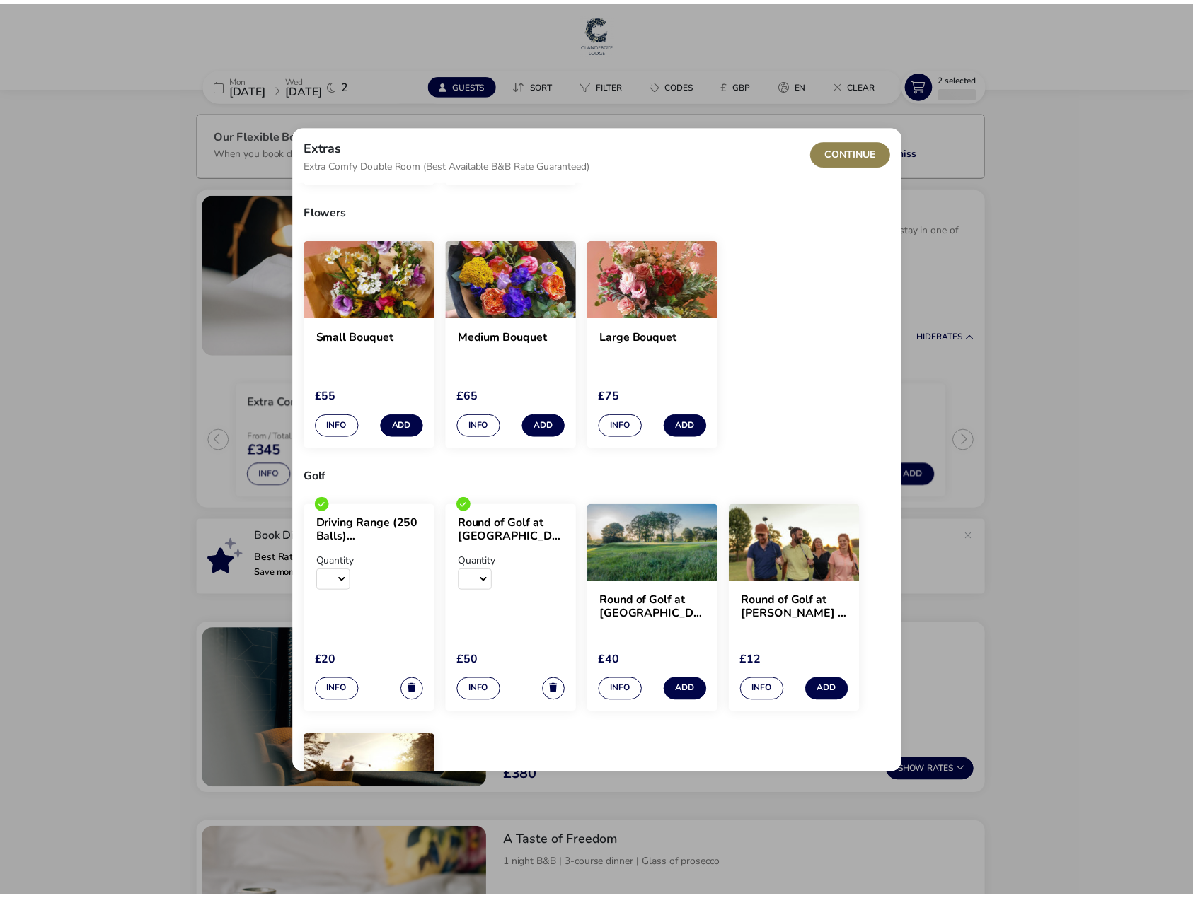
scroll to position [968, 0]
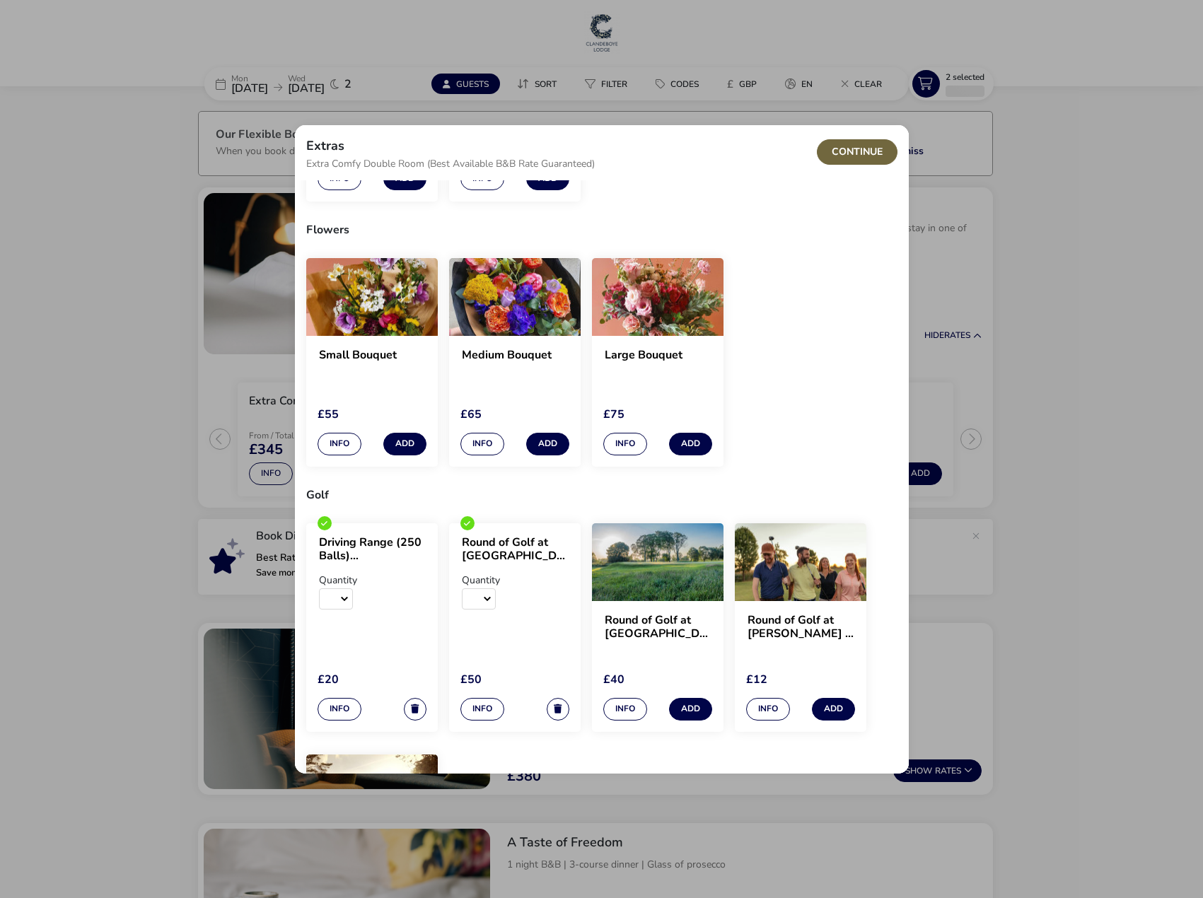
click at [845, 150] on button "Continue" at bounding box center [857, 151] width 81 height 25
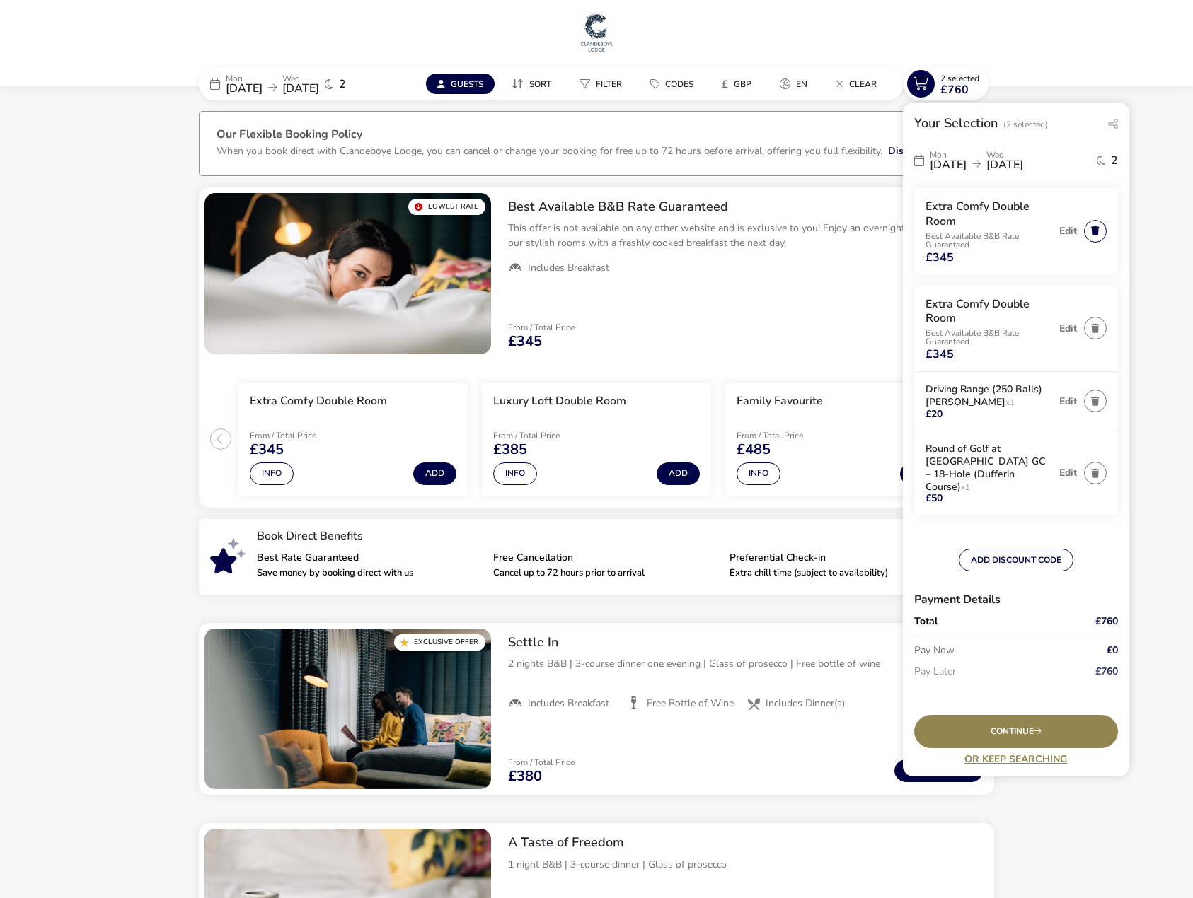
click at [1089, 228] on button "button" at bounding box center [1095, 231] width 23 height 23
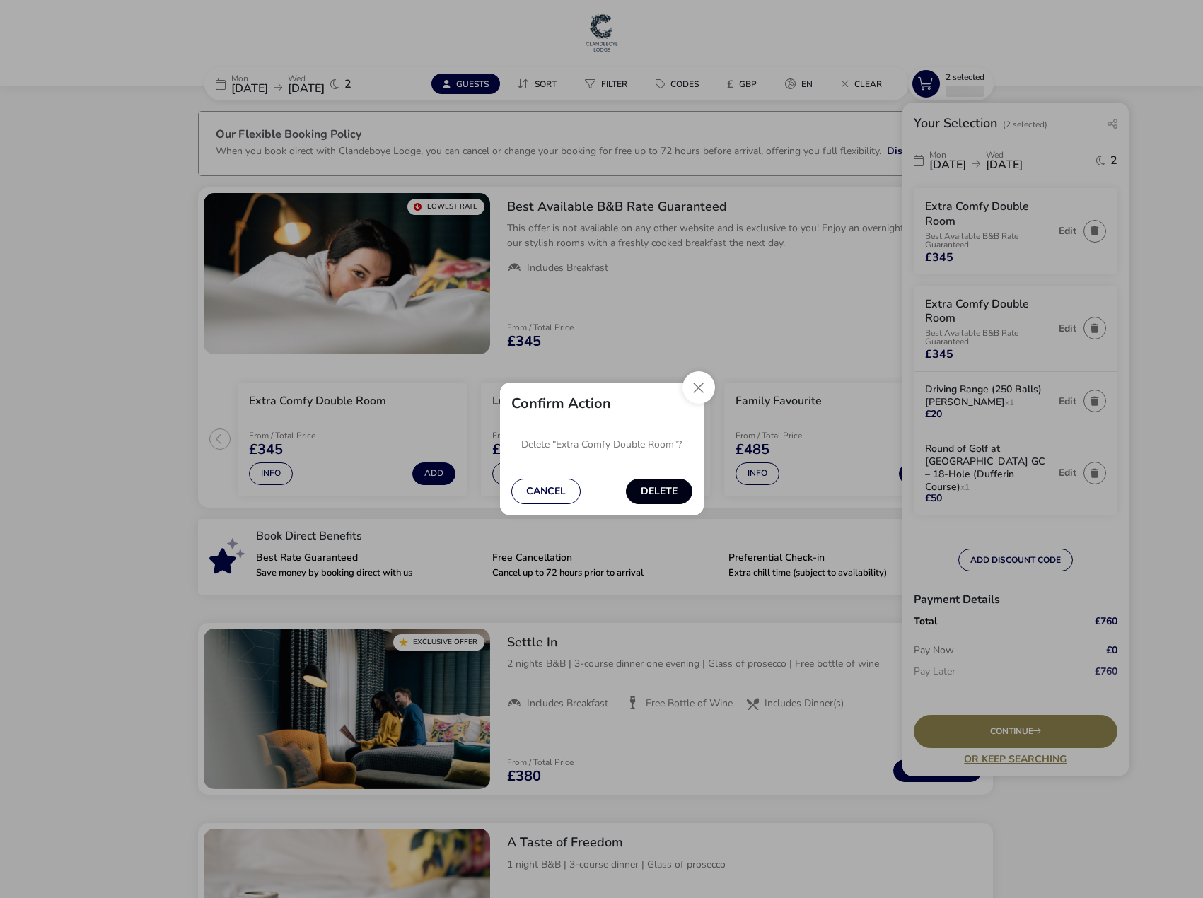
click at [653, 496] on button "Delete" at bounding box center [659, 491] width 67 height 25
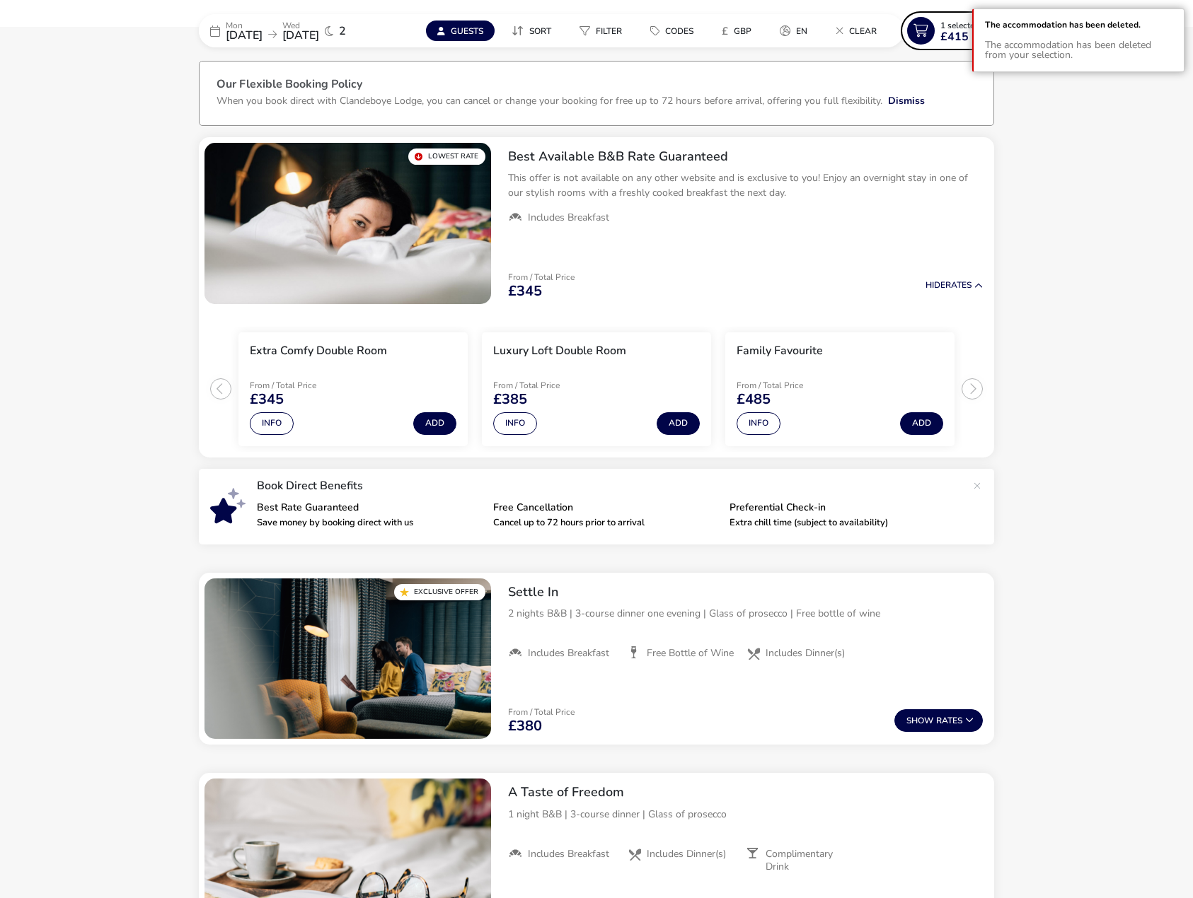
scroll to position [71, 0]
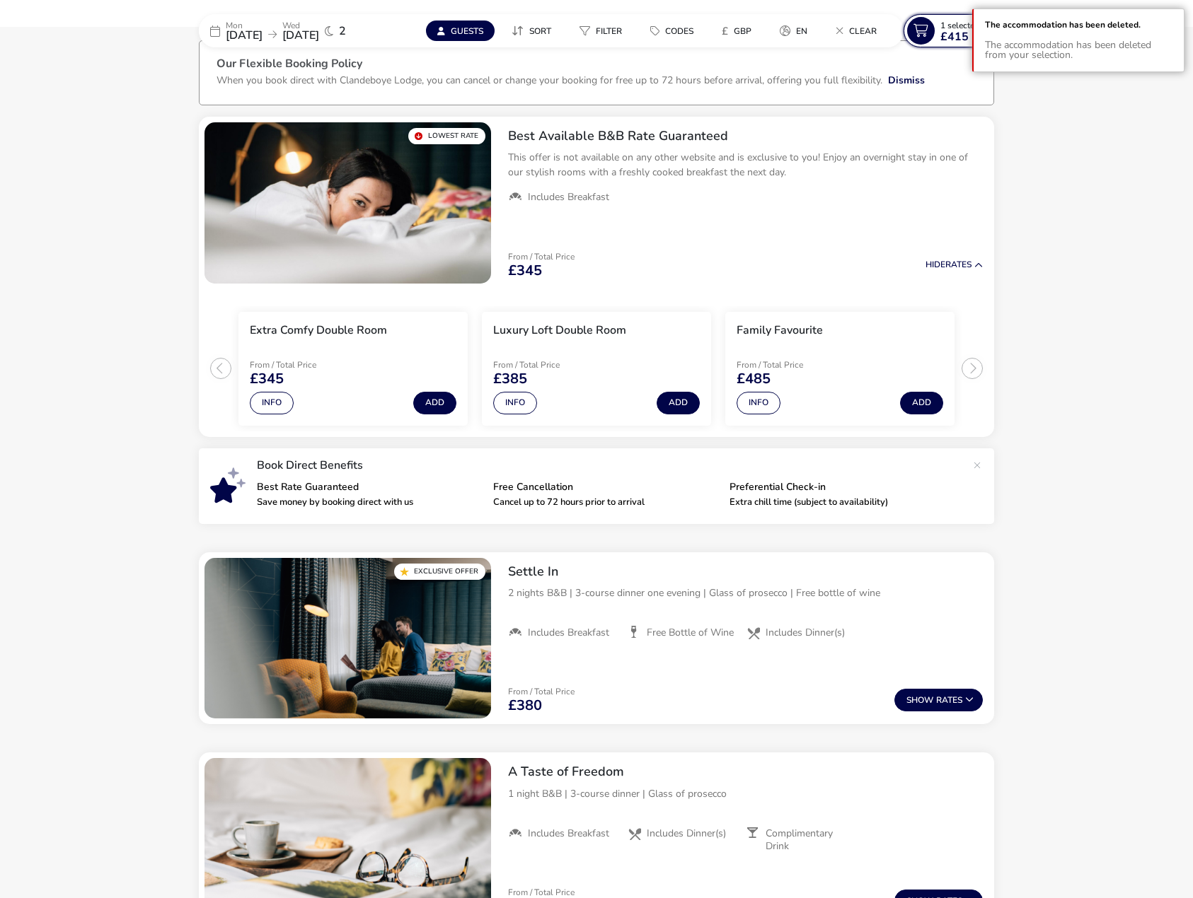
click at [953, 42] on span "£415" at bounding box center [954, 36] width 28 height 11
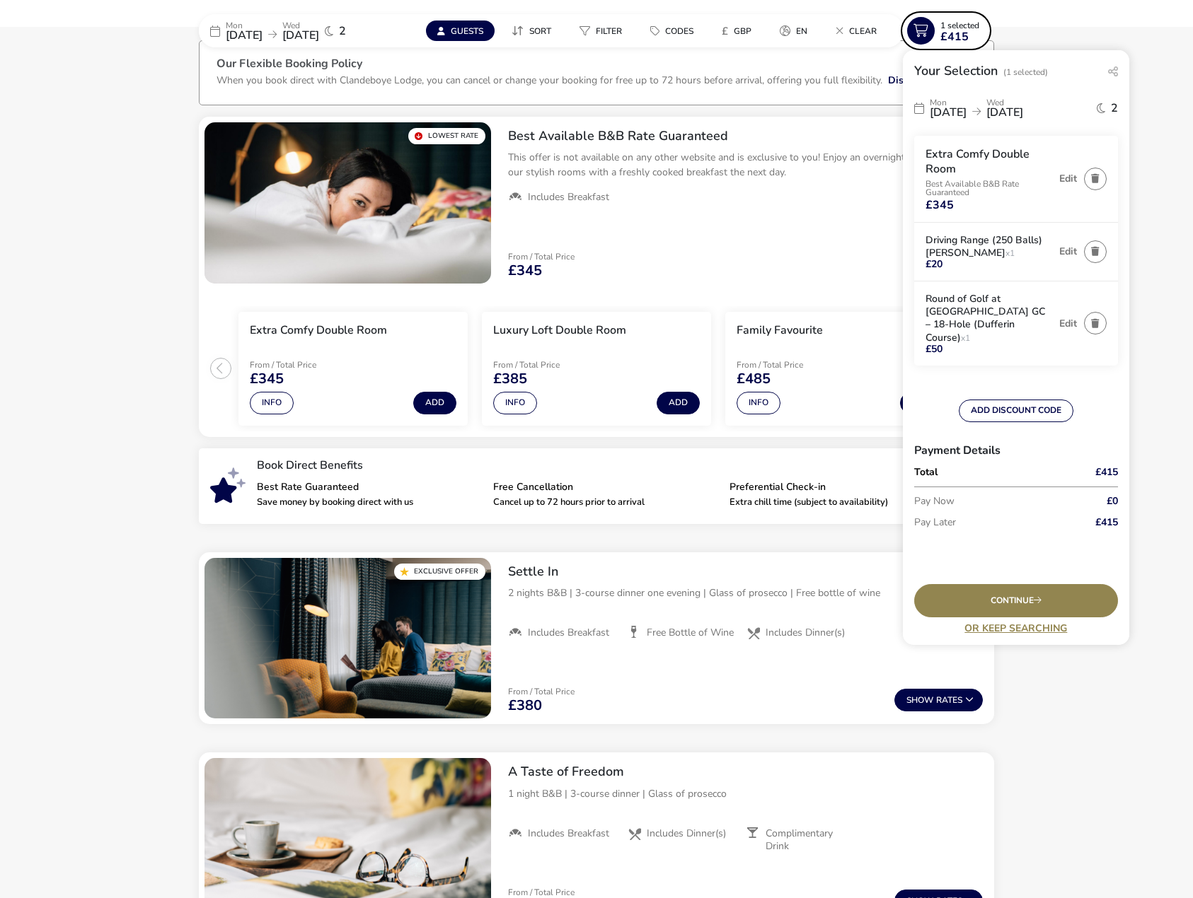
scroll to position [0, 0]
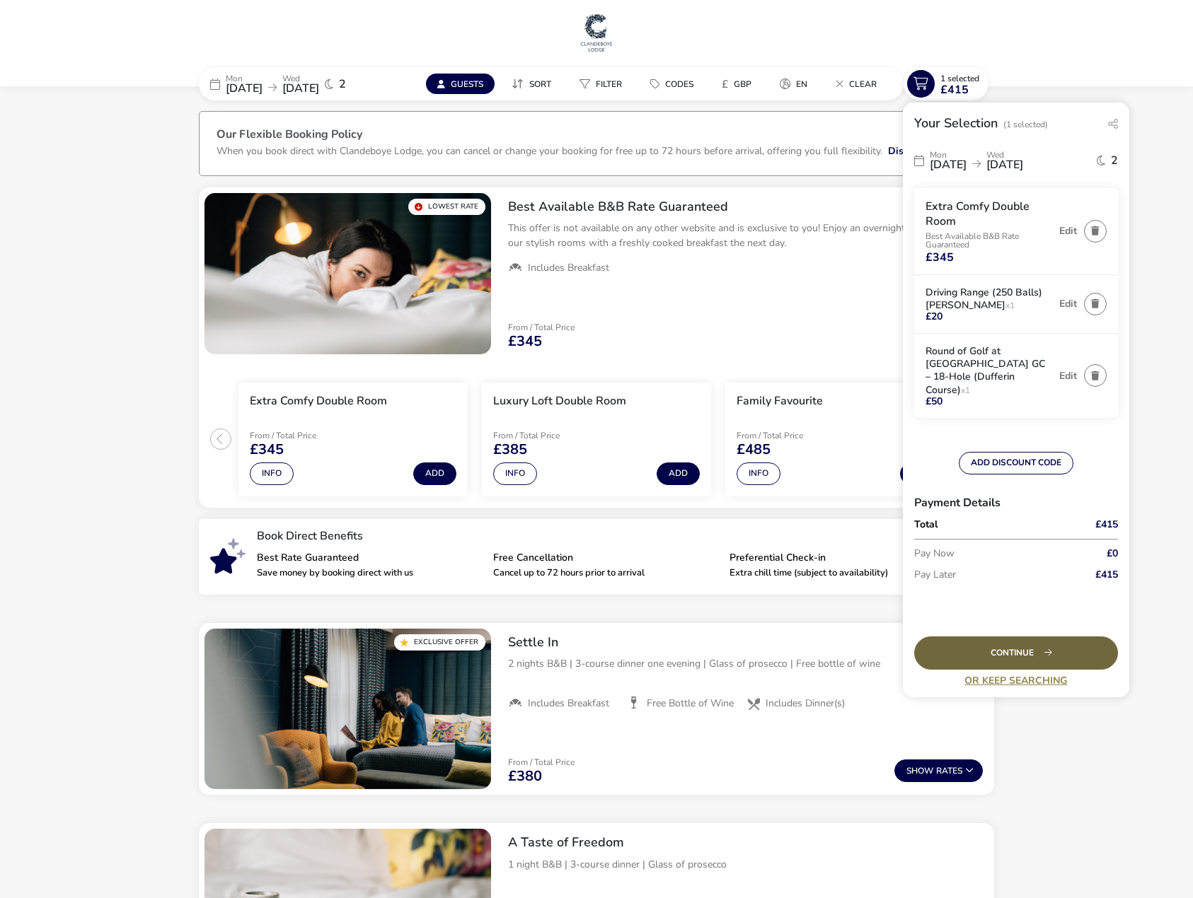
click at [1043, 637] on div "Continue" at bounding box center [1016, 653] width 204 height 33
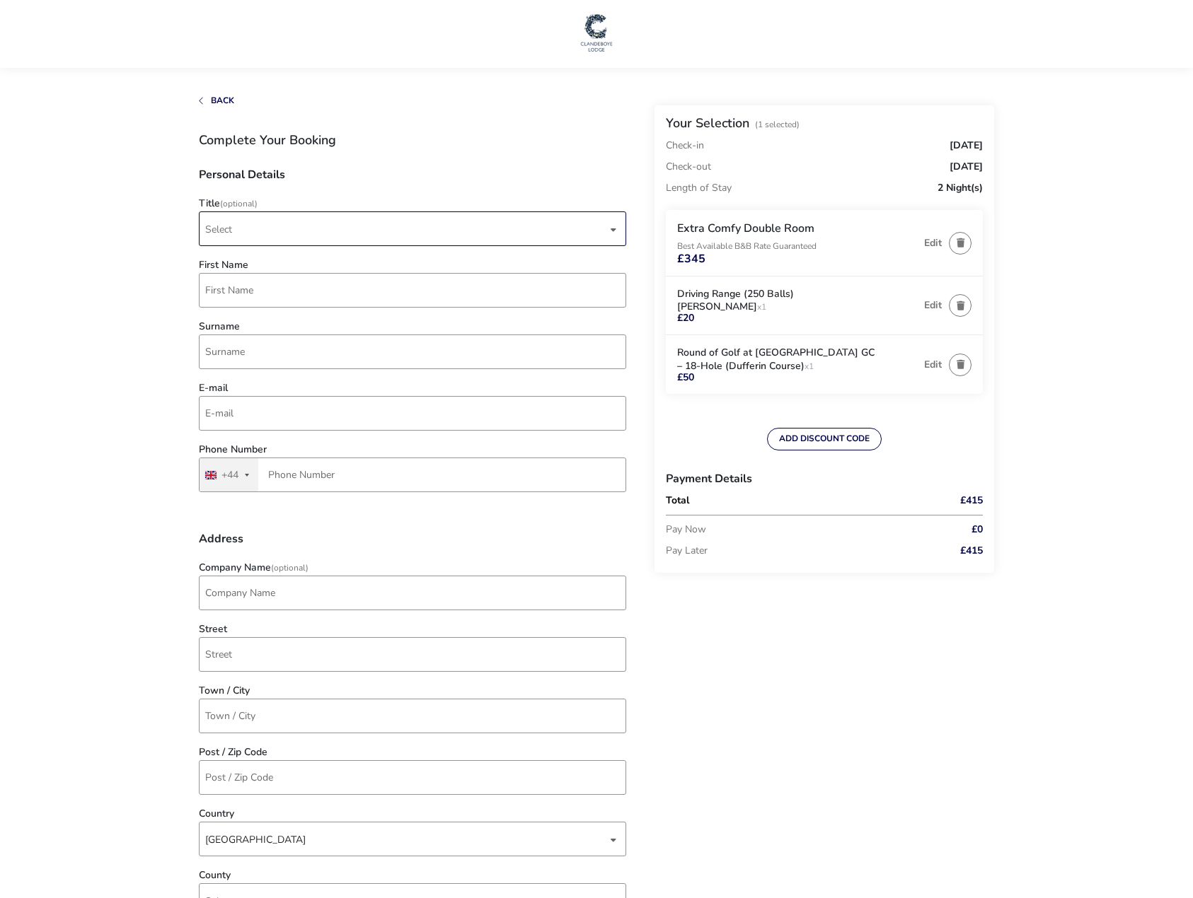
click at [364, 227] on span "Select" at bounding box center [406, 228] width 402 height 33
click at [357, 268] on li "Mr" at bounding box center [413, 264] width 427 height 35
click at [345, 291] on input "First Name" at bounding box center [412, 290] width 427 height 35
type input "[PERSON_NAME]"
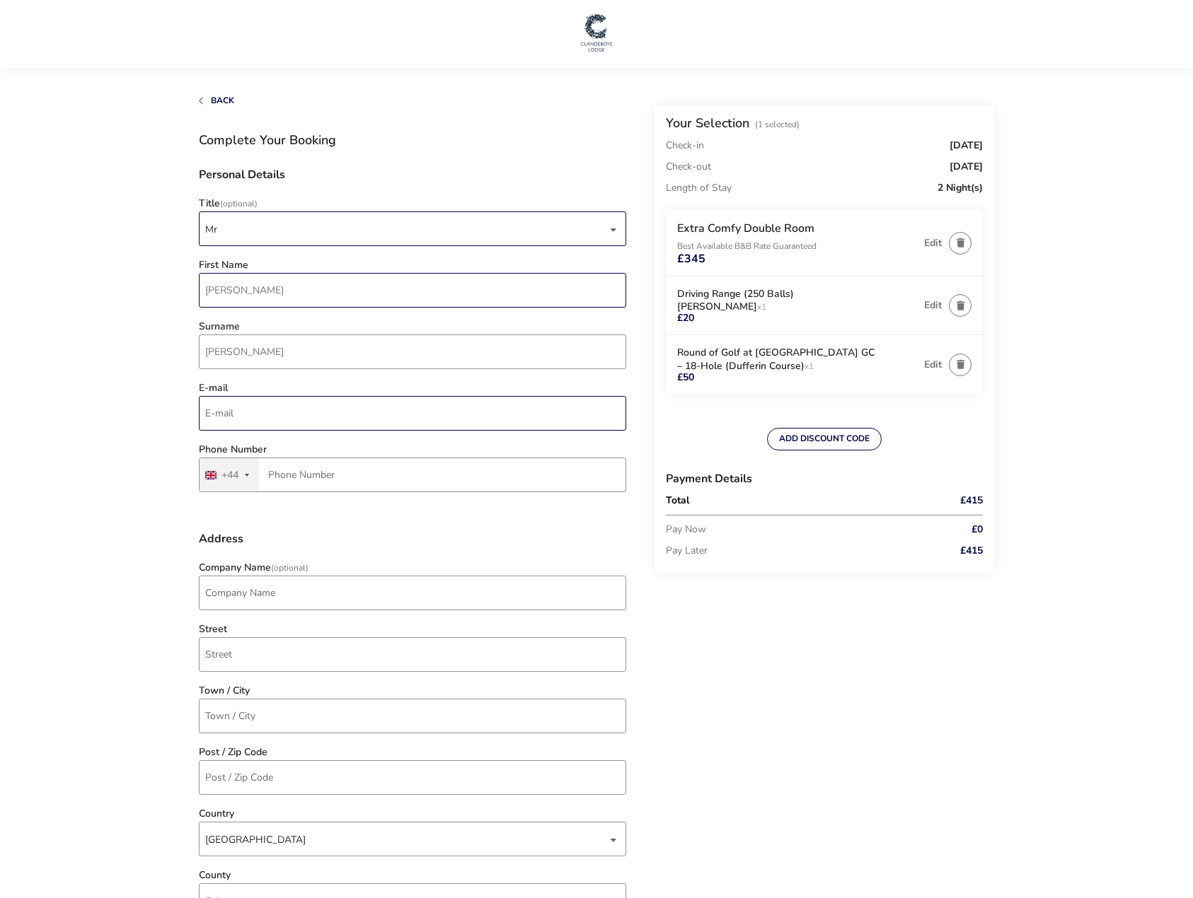
type input "[PERSON_NAME][EMAIL_ADDRESS][DOMAIN_NAME]"
type input "7906 398289"
type input "[STREET_ADDRESS]"
type input "[GEOGRAPHIC_DATA]"
type input "EH12 5HQ"
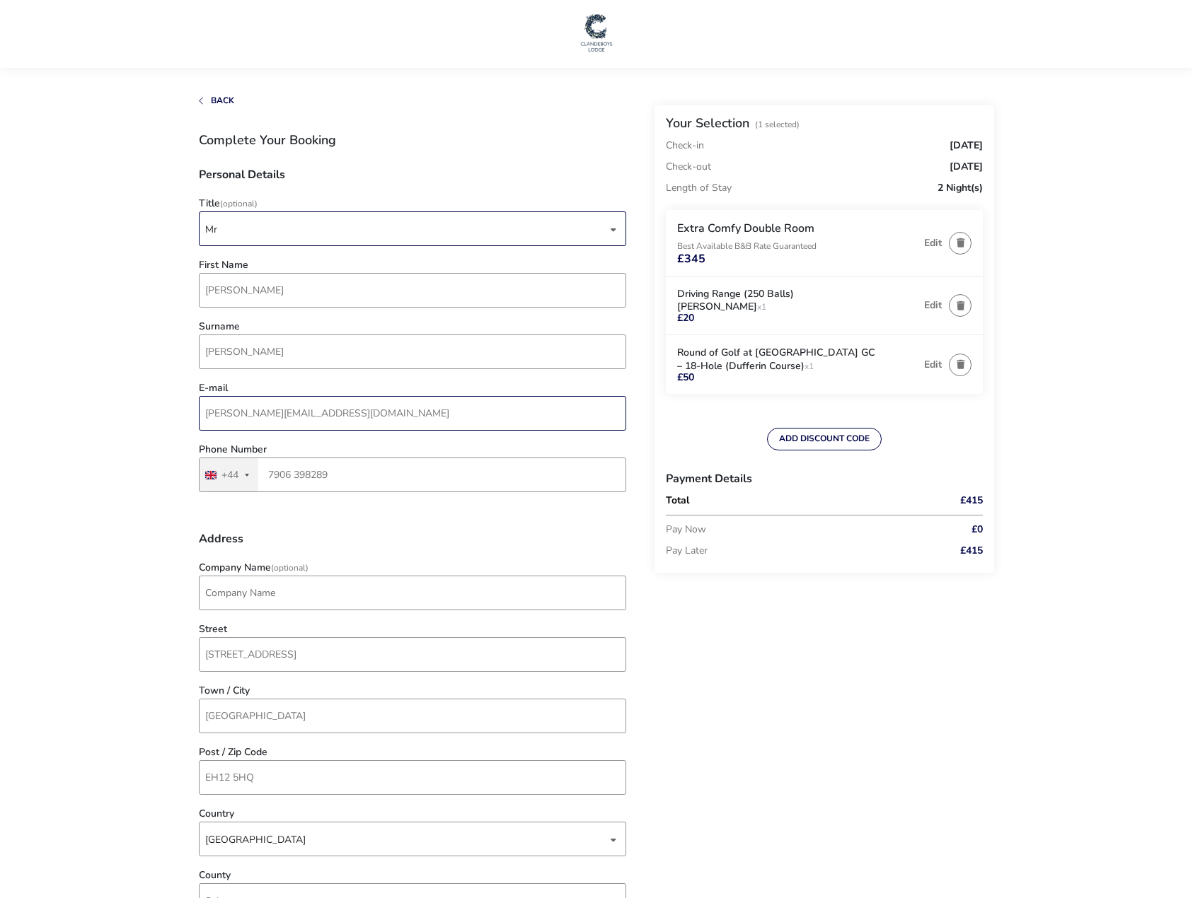
click at [234, 412] on input "[PERSON_NAME][EMAIL_ADDRESS][DOMAIN_NAME]" at bounding box center [412, 413] width 427 height 35
click at [224, 404] on input "[PERSON_NAME][EMAIL_ADDRESS][DOMAIN_NAME]" at bounding box center [412, 413] width 427 height 35
click at [224, 403] on input "[PERSON_NAME][EMAIL_ADDRESS][DOMAIN_NAME]" at bounding box center [412, 413] width 427 height 35
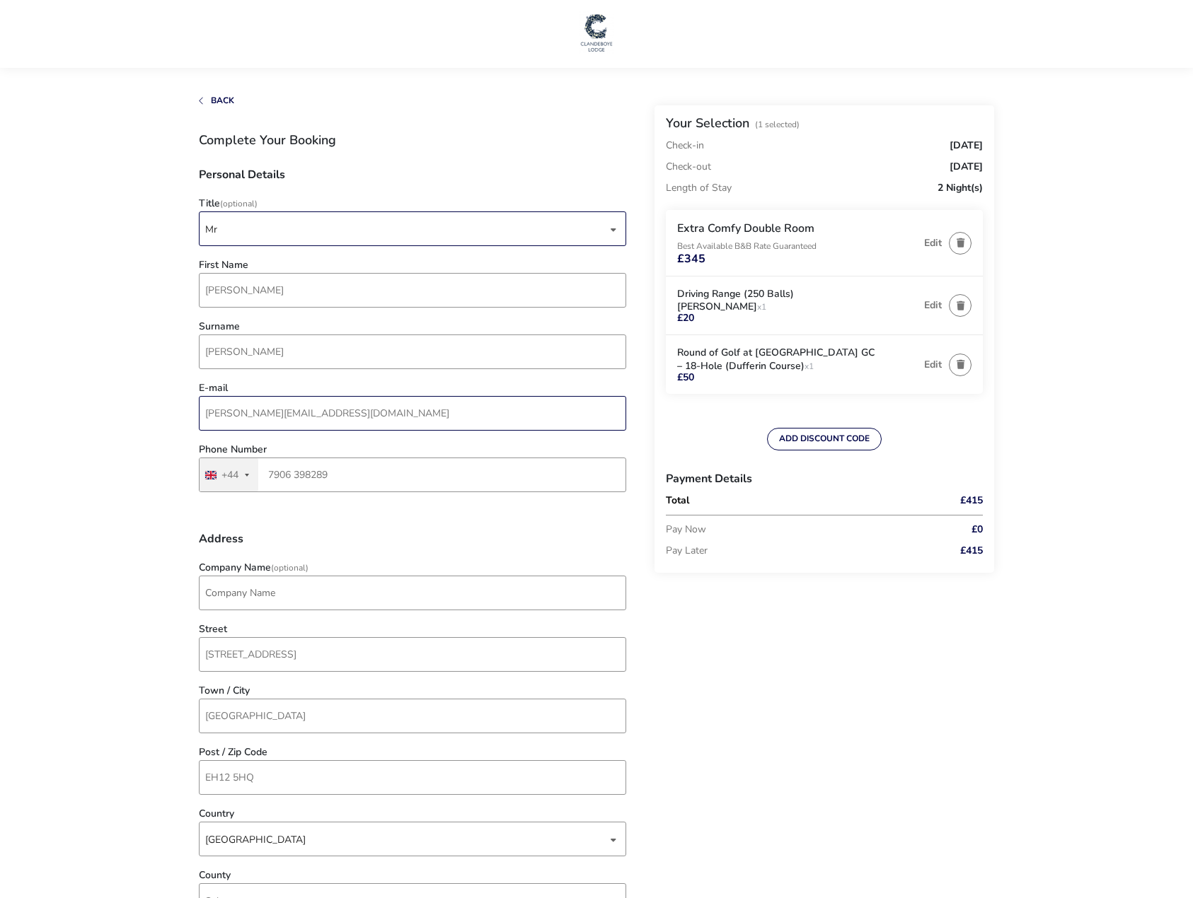
click at [224, 416] on input "[PERSON_NAME][EMAIL_ADDRESS][DOMAIN_NAME]" at bounding box center [412, 413] width 427 height 35
paste input "clandeboyelodge"
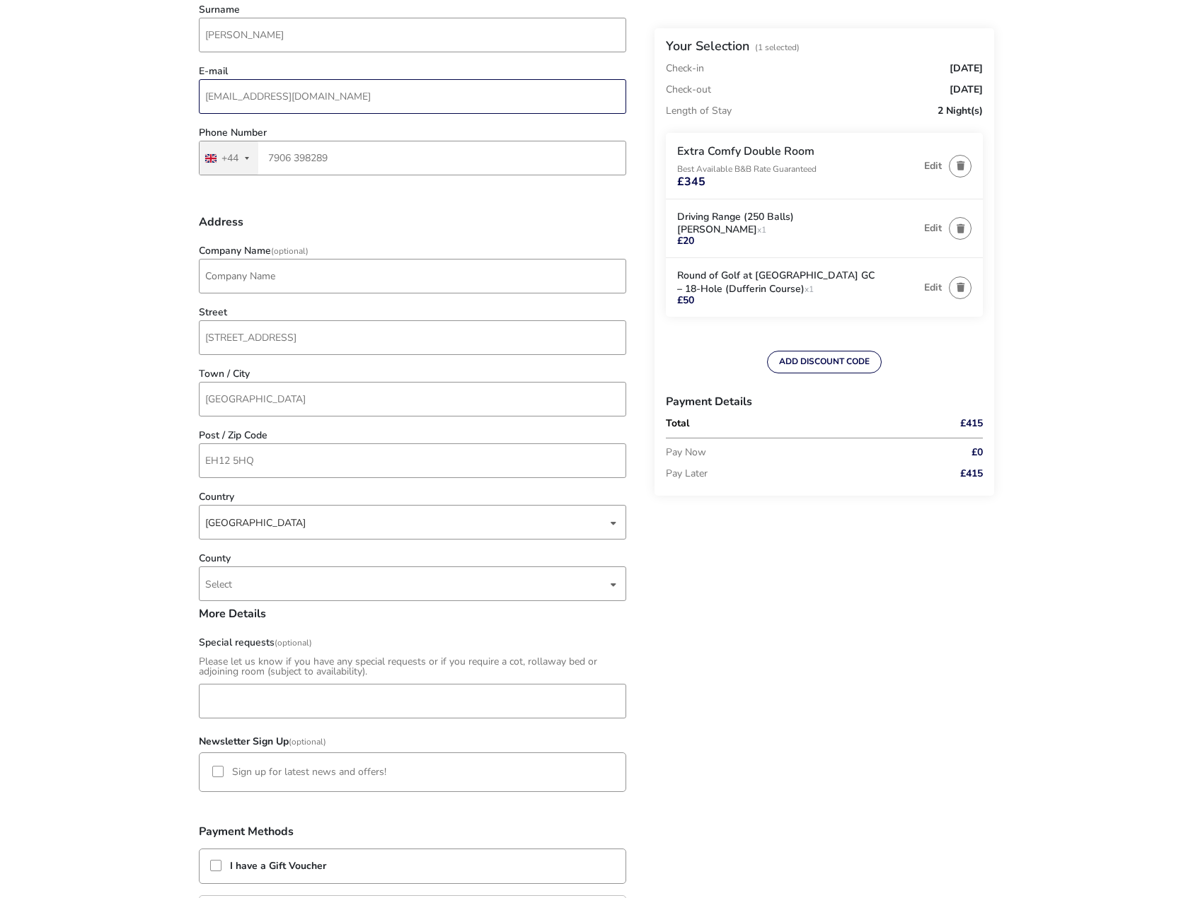
scroll to position [354, 0]
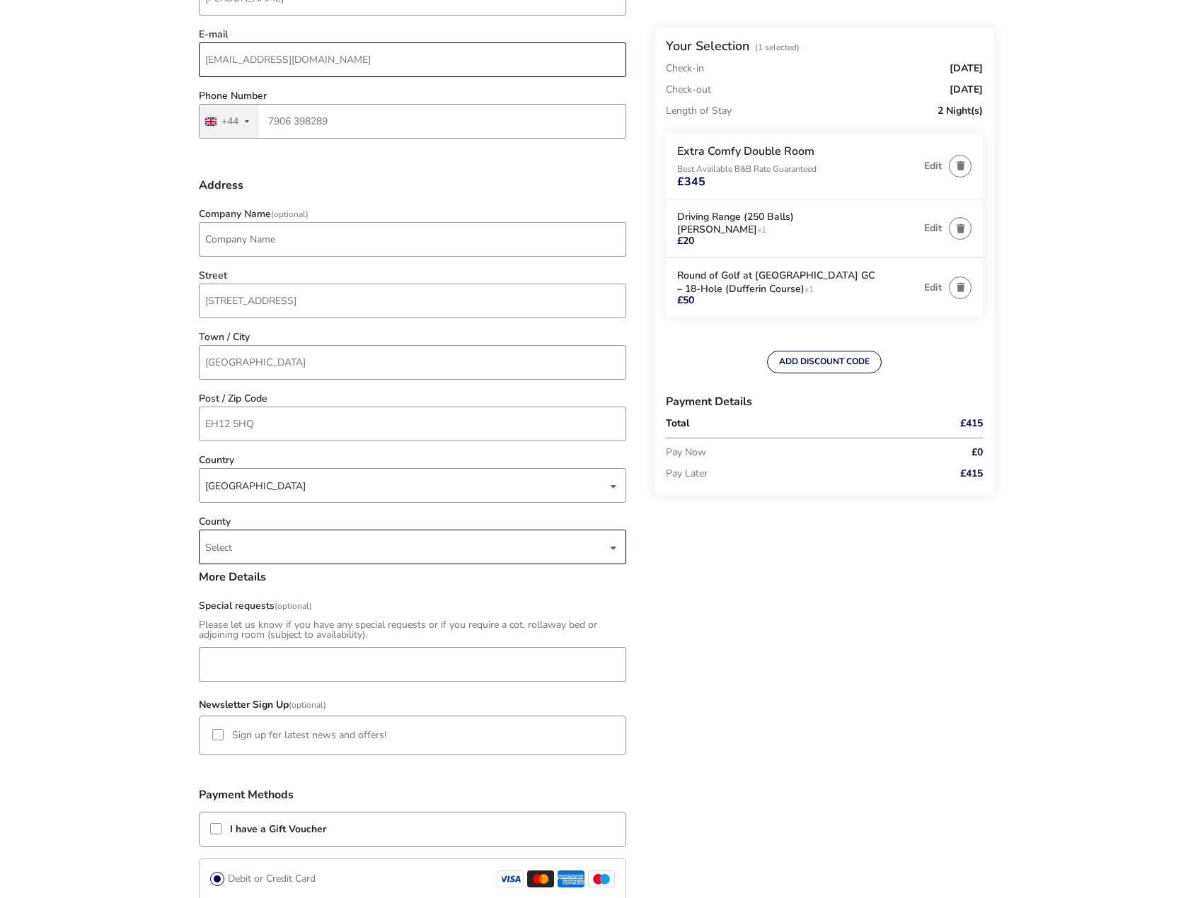
type input "[EMAIL_ADDRESS][DOMAIN_NAME]"
click at [291, 551] on span "Select" at bounding box center [406, 547] width 402 height 33
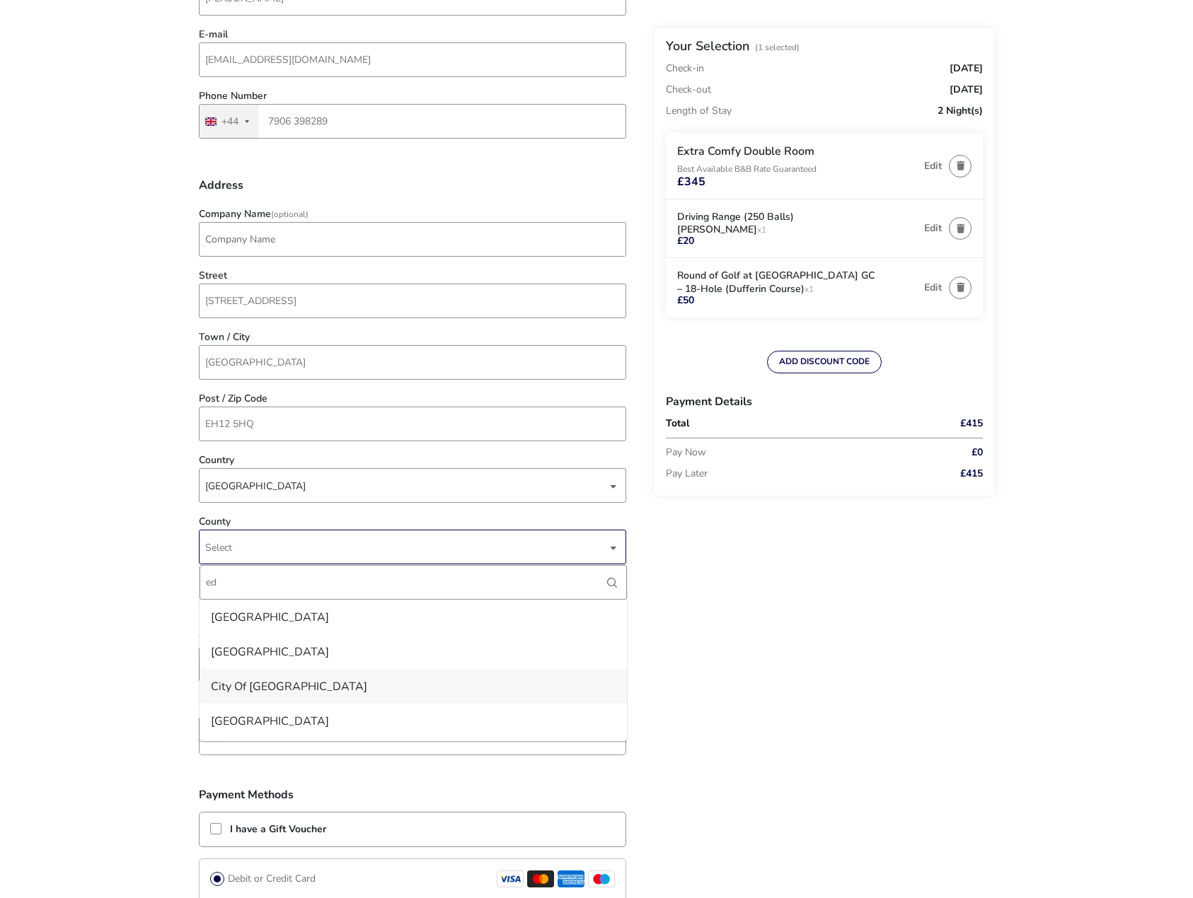
type input "ed"
click at [332, 671] on li "City Of [GEOGRAPHIC_DATA]" at bounding box center [413, 686] width 427 height 35
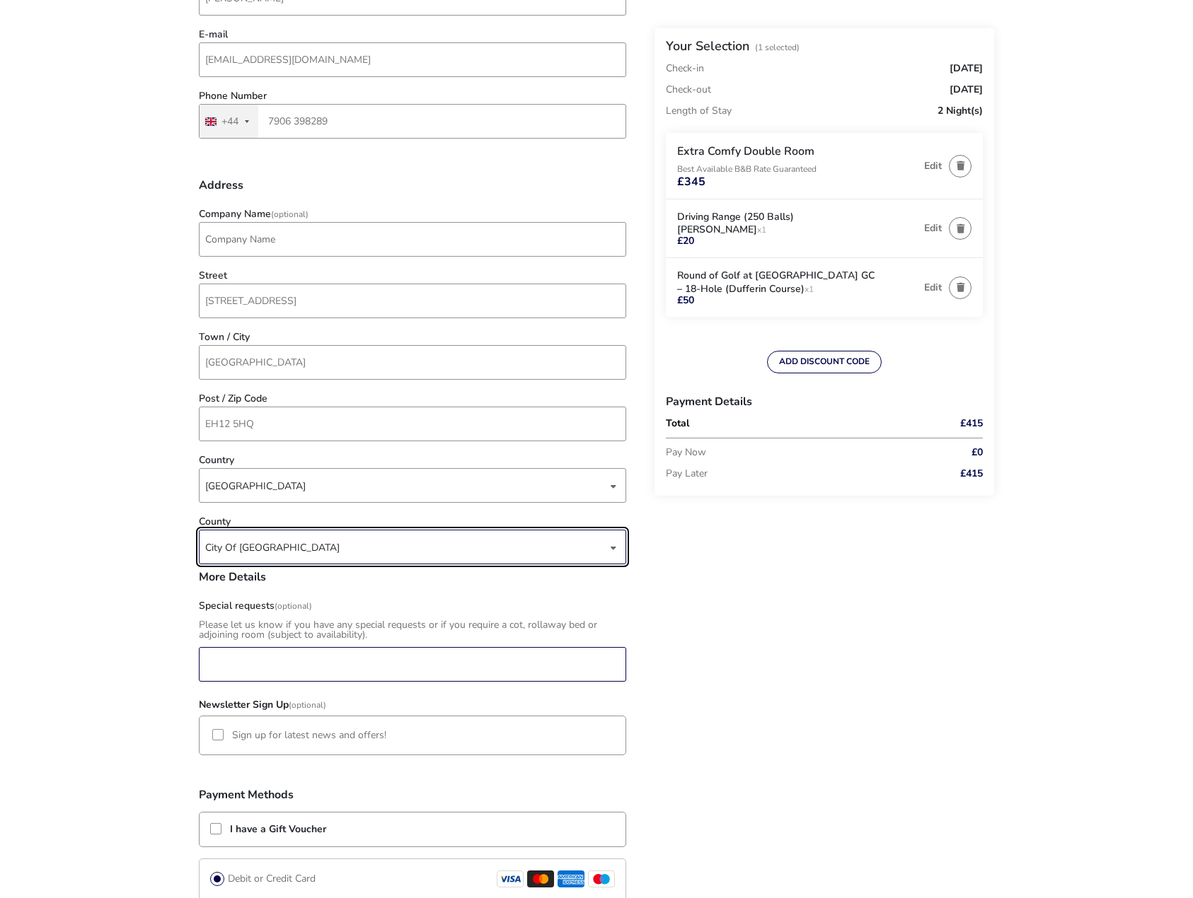
click at [328, 666] on input "Special requests (Optional)" at bounding box center [412, 664] width 427 height 35
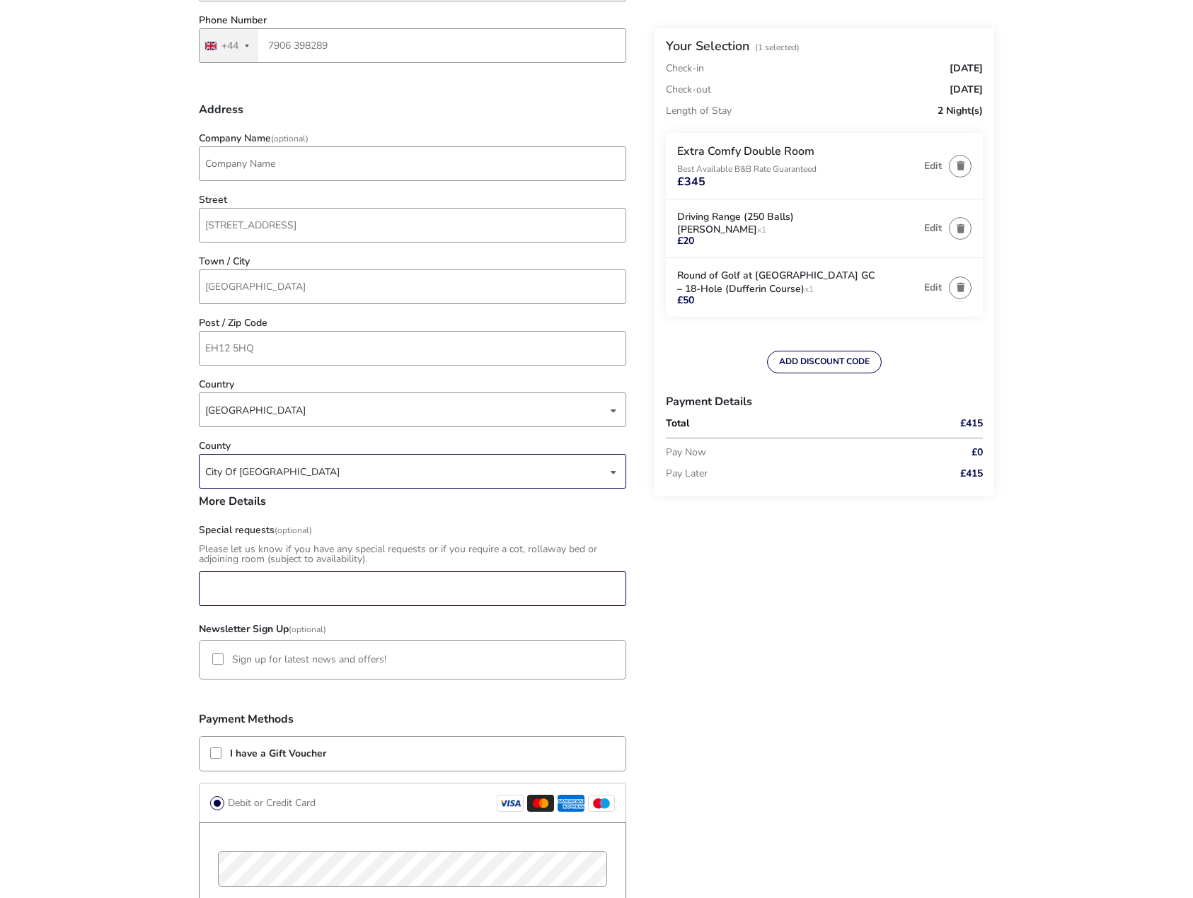
scroll to position [566, 0]
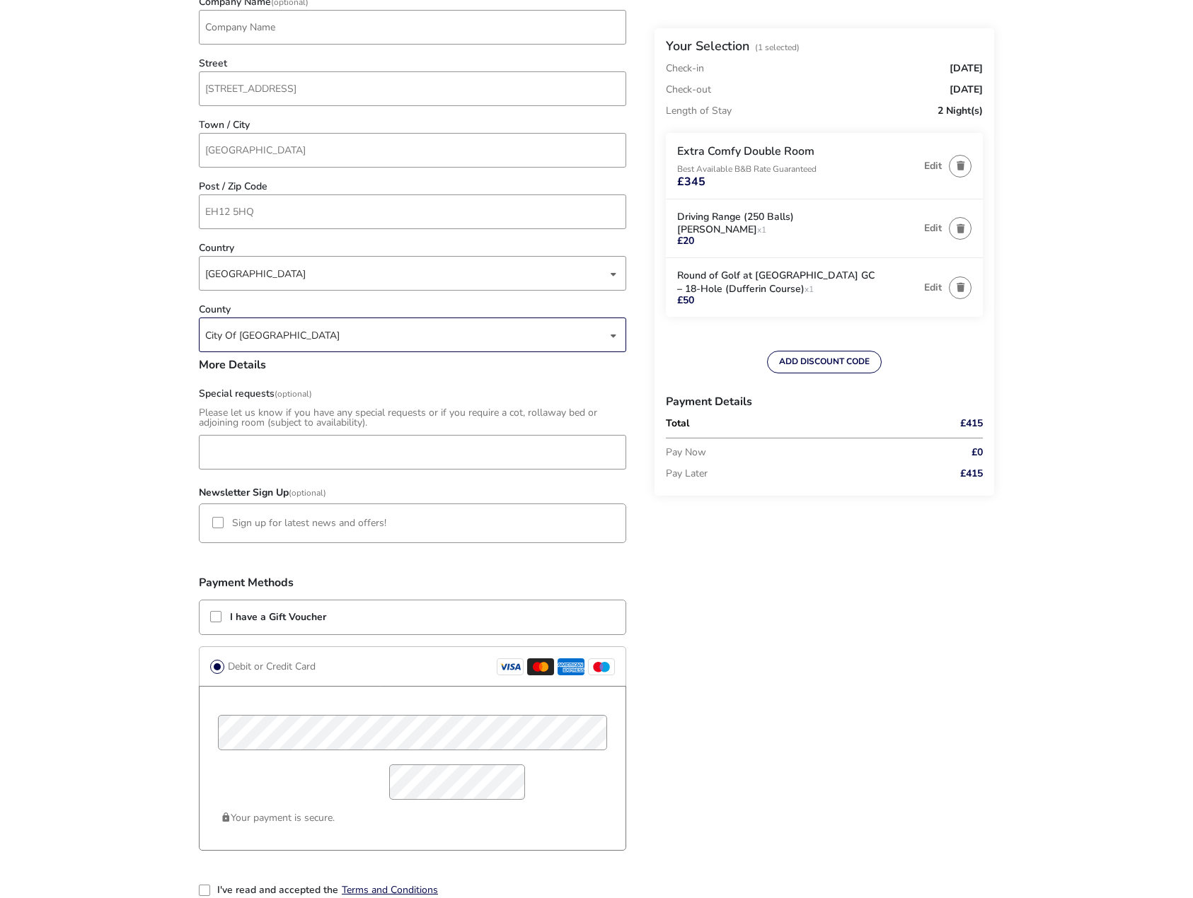
click at [679, 819] on div "Back Your Selection (1 Selected) Check-in [DATE] Check-out [DATE] Length of Sta…" at bounding box center [596, 356] width 795 height 1652
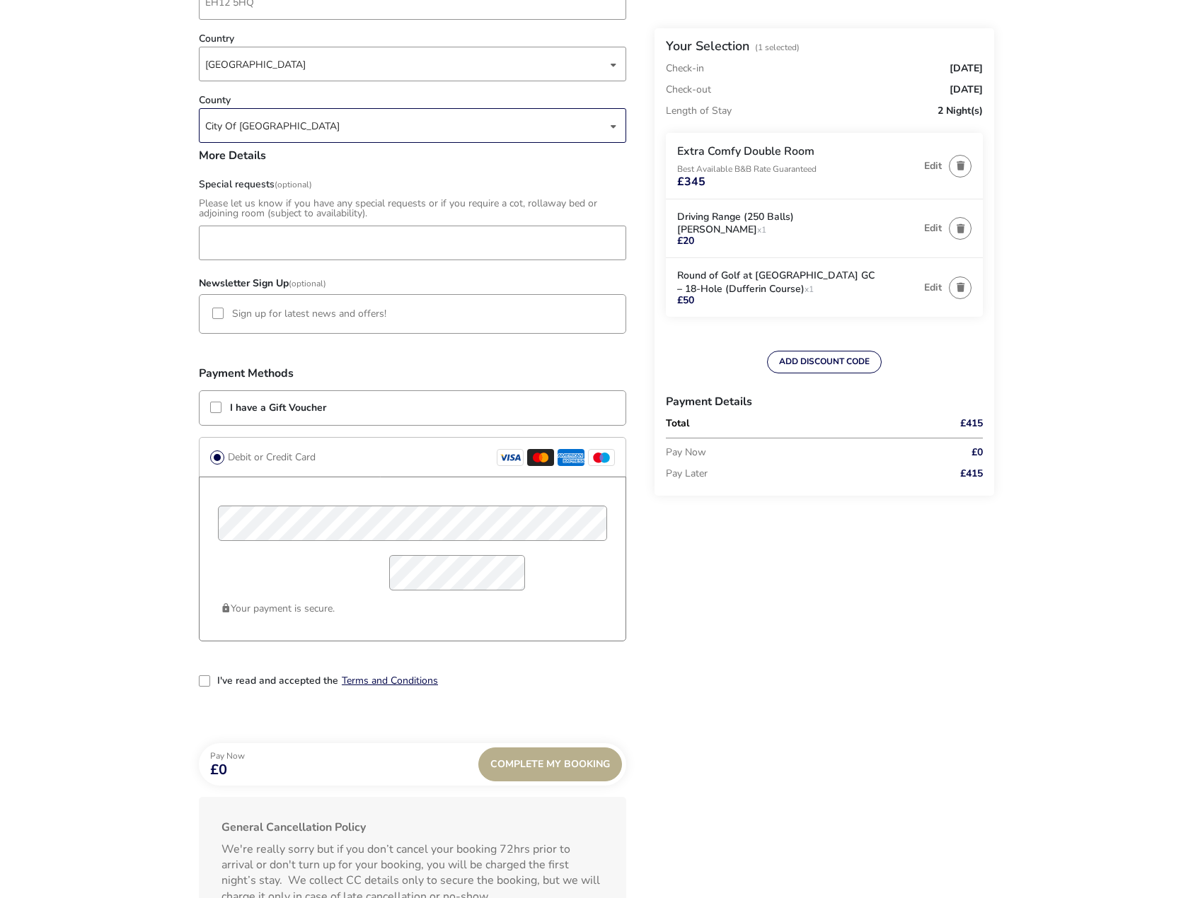
scroll to position [778, 0]
click at [274, 686] on div "I've read and accepted the Terms and Conditions" at bounding box center [412, 690] width 427 height 34
click at [268, 675] on label "I've read and accepted the" at bounding box center [277, 678] width 121 height 10
click at [207, 680] on input "I've read and accepted the" at bounding box center [207, 680] width 0 height 0
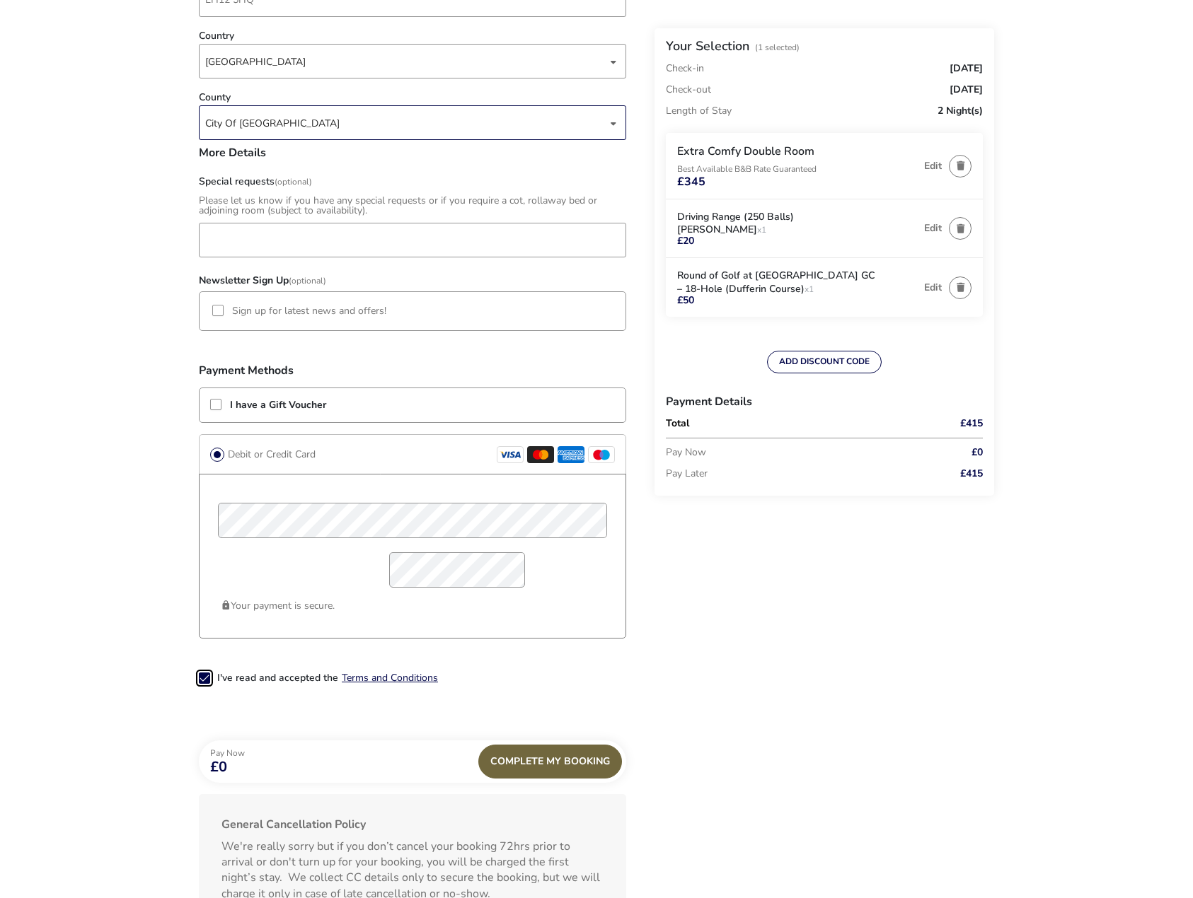
click at [561, 762] on div "Complete My Booking" at bounding box center [550, 762] width 144 height 34
